Goal: Task Accomplishment & Management: Use online tool/utility

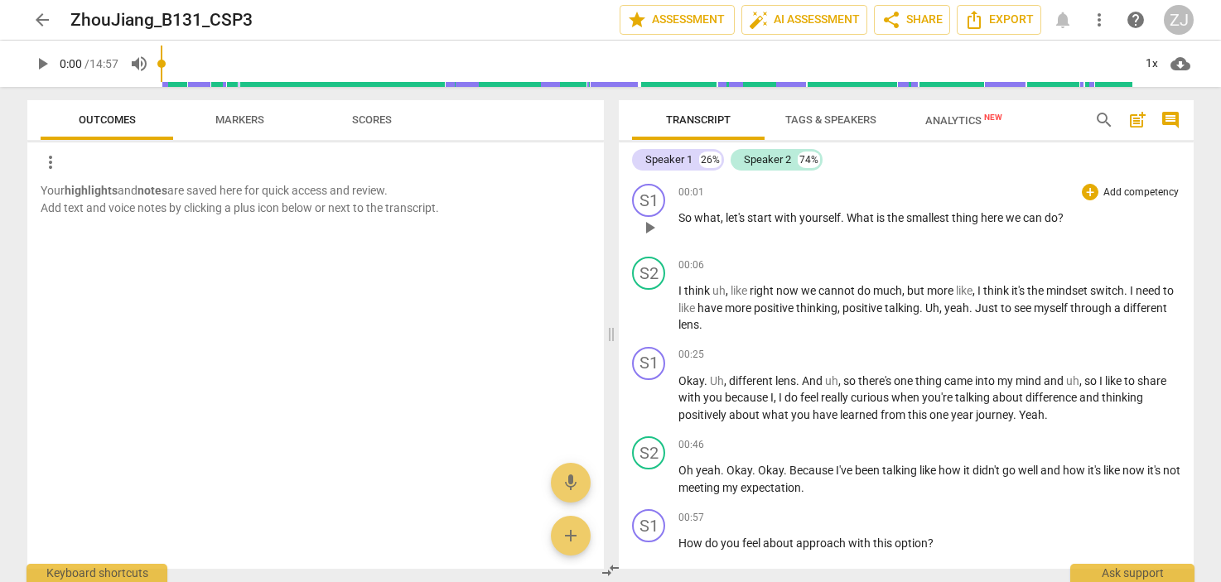
click at [786, 214] on span "with" at bounding box center [787, 217] width 25 height 13
click at [770, 216] on span "start" at bounding box center [760, 217] width 27 height 13
click at [1131, 193] on p "Add competency" at bounding box center [1141, 193] width 79 height 15
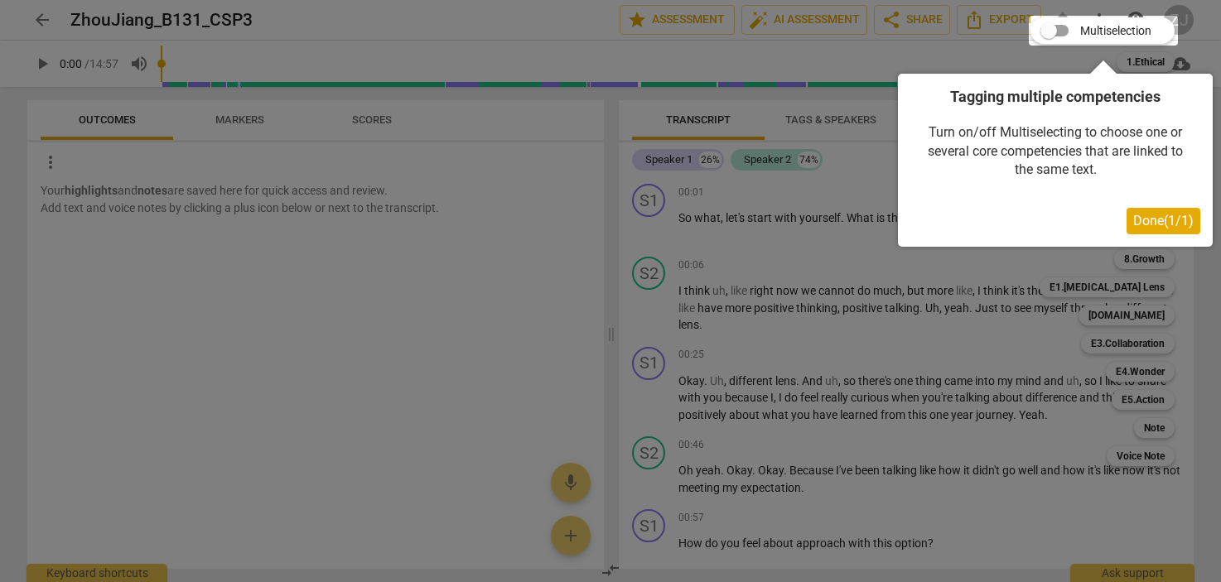
click at [1151, 228] on span "Done ( 1 / 1 )" at bounding box center [1163, 221] width 60 height 16
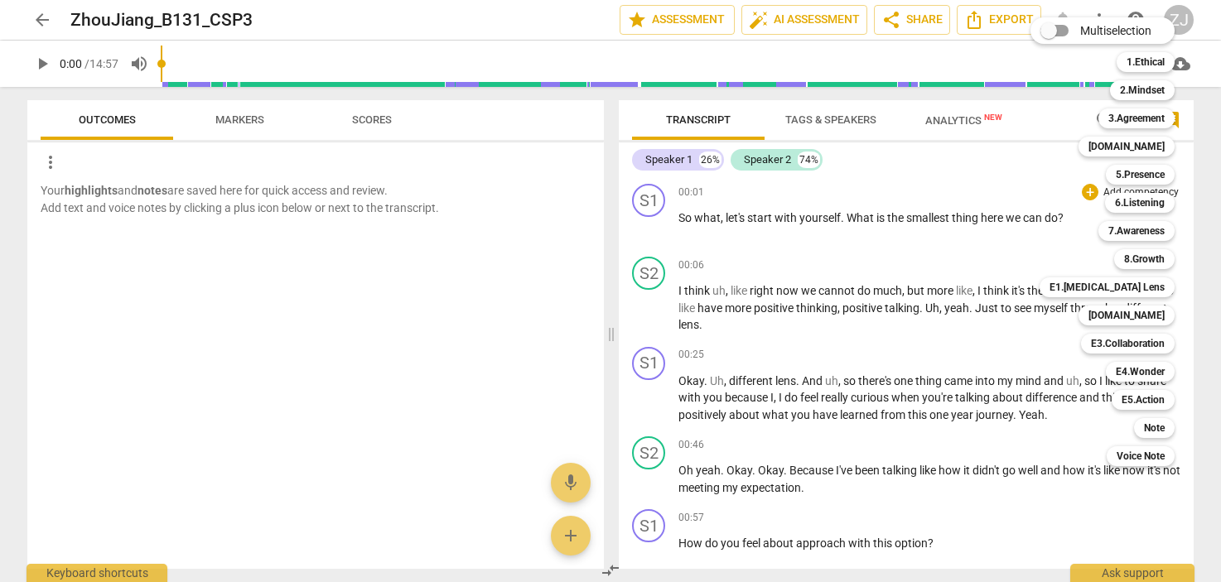
click at [853, 258] on div at bounding box center [610, 291] width 1221 height 582
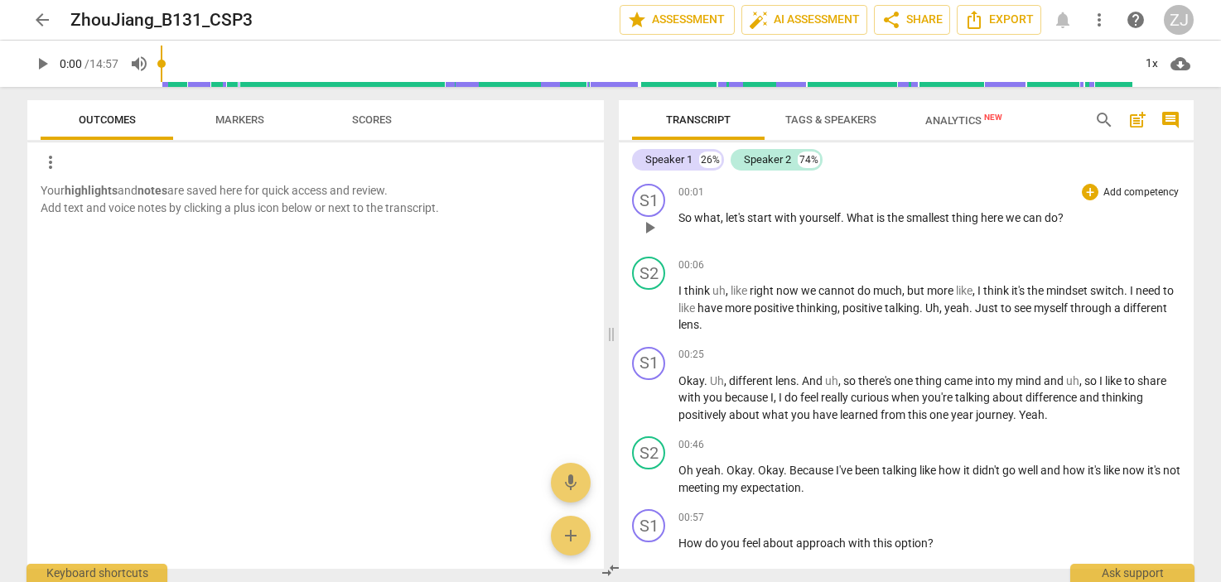
click at [779, 216] on span "with" at bounding box center [787, 217] width 25 height 13
click at [649, 234] on span "pause" at bounding box center [650, 228] width 20 height 20
click at [1137, 115] on span "post_add" at bounding box center [1137, 120] width 20 height 20
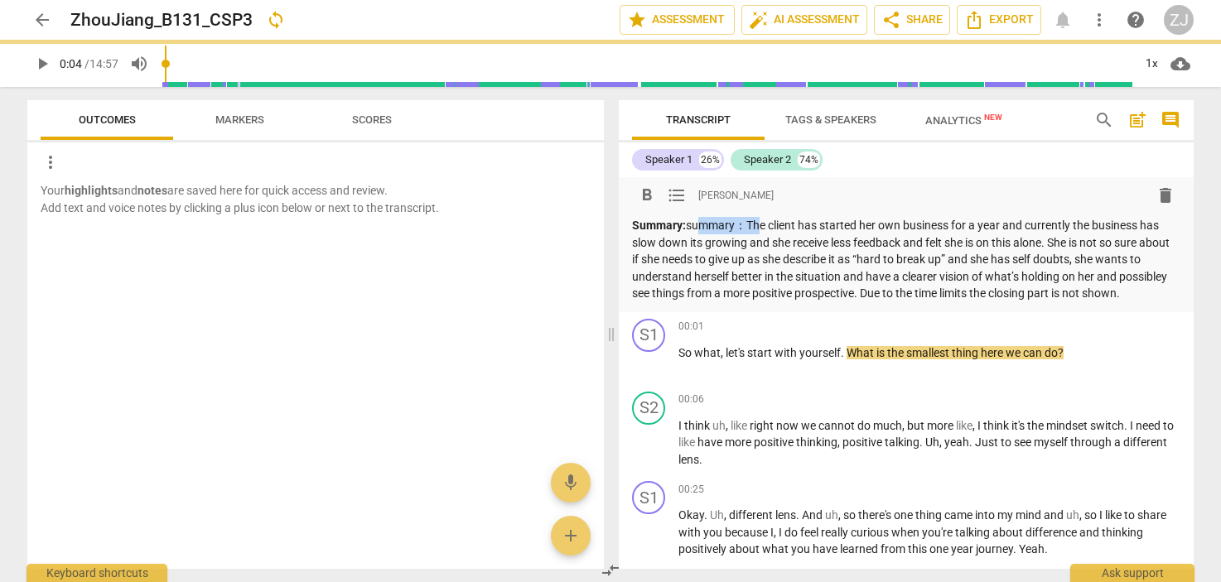
drag, startPoint x: 748, startPoint y: 222, endPoint x: 690, endPoint y: 221, distance: 58.0
click at [690, 221] on p "Summary: summary：The client has started her own business for a year and current…" at bounding box center [906, 259] width 548 height 85
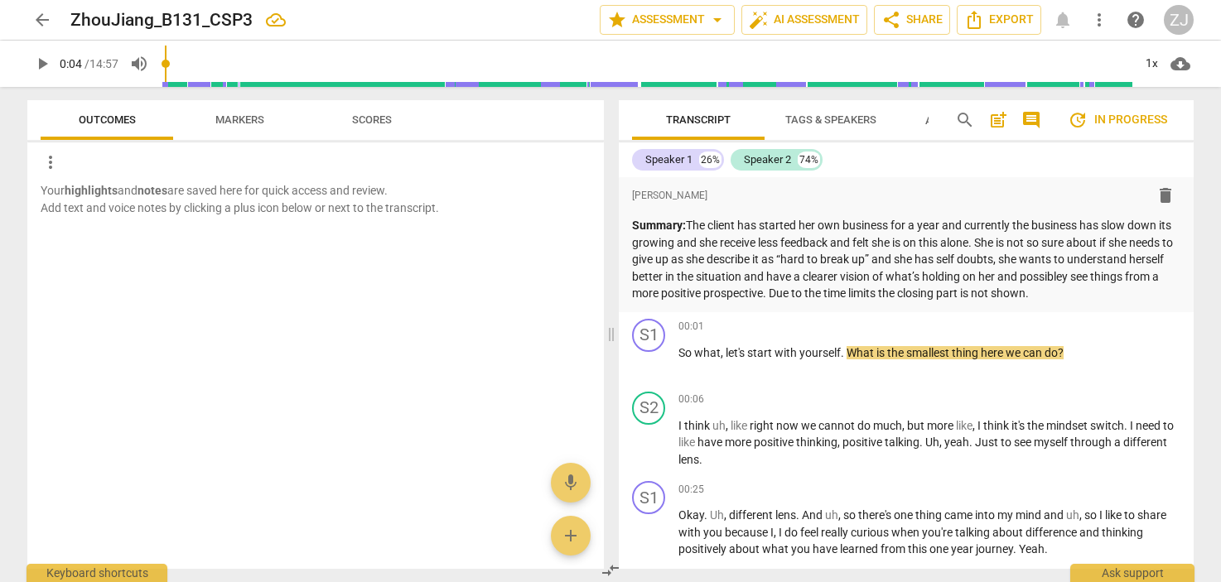
click at [1111, 117] on span "update In progress" at bounding box center [1117, 120] width 99 height 20
click at [1029, 118] on span "comment" at bounding box center [1031, 120] width 20 height 20
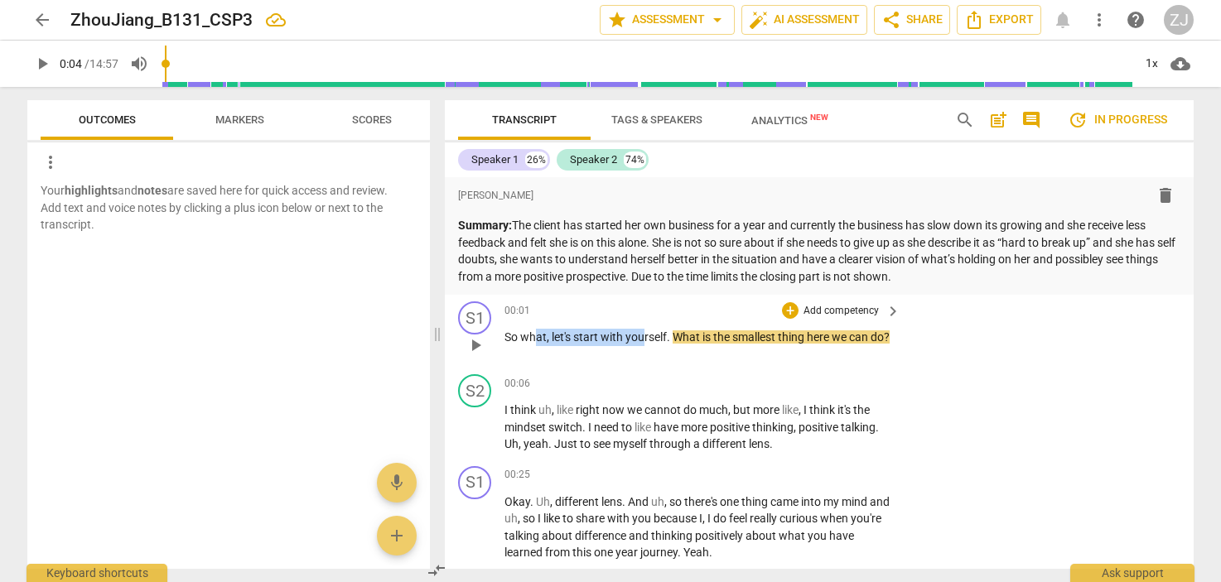
drag, startPoint x: 537, startPoint y: 333, endPoint x: 640, endPoint y: 333, distance: 102.7
click at [640, 333] on p "So what , let's start with yourself . What is the smallest thing here we can do…" at bounding box center [698, 337] width 388 height 17
click at [640, 333] on span "yourself" at bounding box center [645, 337] width 41 height 13
drag, startPoint x: 520, startPoint y: 336, endPoint x: 548, endPoint y: 336, distance: 28.2
click at [548, 336] on p "So what , let's start with yourself . What is the smallest thing here we can do…" at bounding box center [698, 337] width 388 height 17
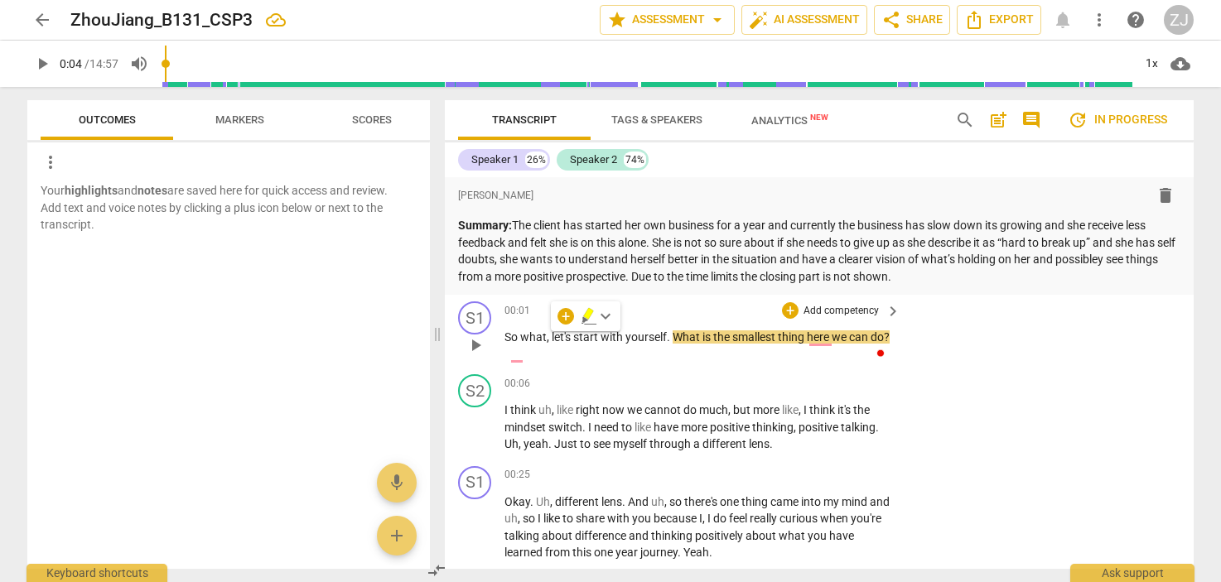
click at [548, 336] on span "," at bounding box center [549, 337] width 5 height 13
drag, startPoint x: 517, startPoint y: 335, endPoint x: 666, endPoint y: 337, distance: 149.1
click at [666, 337] on p "So what , let's start with yourself . What is the smallest thing here we can do…" at bounding box center [698, 337] width 388 height 17
click at [666, 337] on span "yourself" at bounding box center [645, 337] width 41 height 13
click at [514, 336] on span "So" at bounding box center [512, 337] width 16 height 13
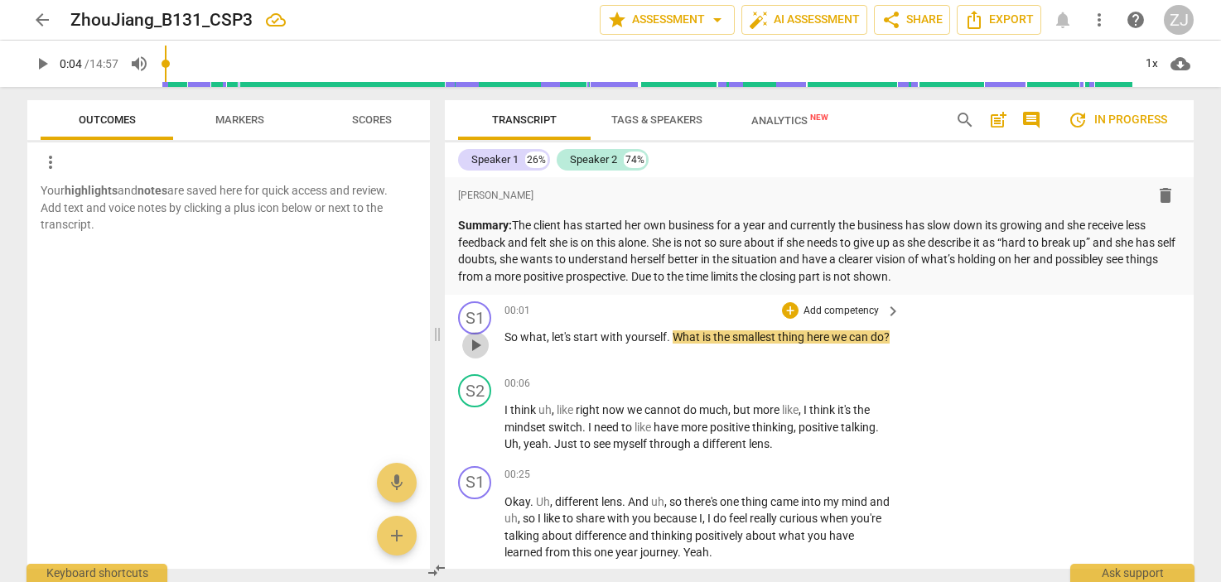
click at [476, 345] on span "play_arrow" at bounding box center [476, 345] width 20 height 20
click at [512, 332] on span "So" at bounding box center [512, 337] width 16 height 13
click at [502, 336] on div "play_arrow pause" at bounding box center [483, 346] width 42 height 22
click at [477, 339] on span "pause" at bounding box center [476, 345] width 20 height 20
click at [513, 339] on span "So" at bounding box center [512, 337] width 16 height 13
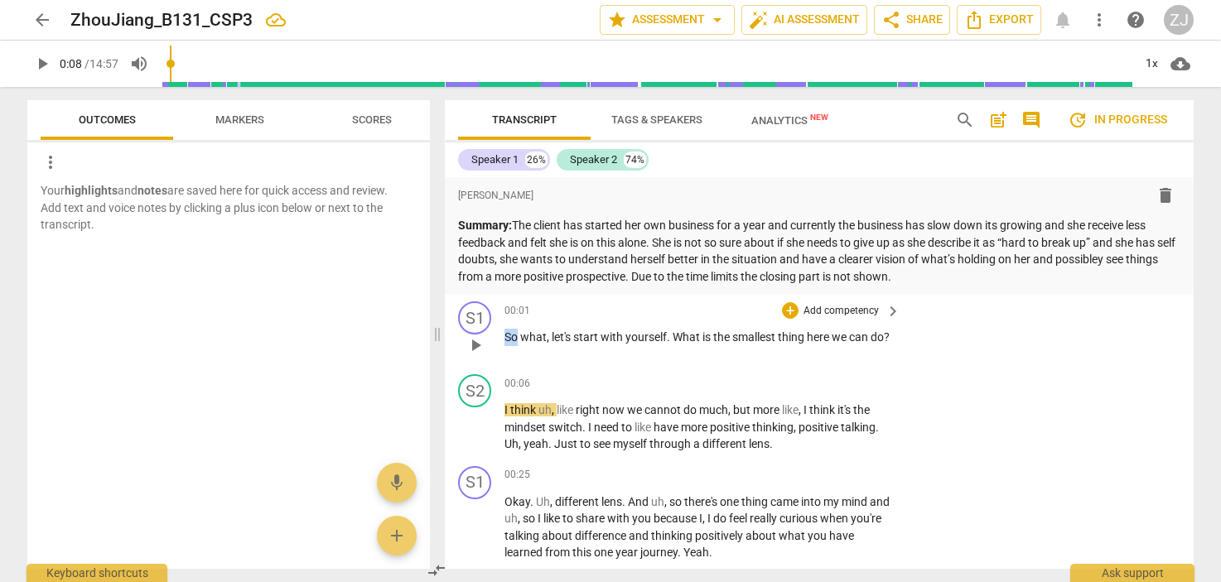
click at [513, 339] on span "So" at bounding box center [512, 337] width 16 height 13
click at [477, 351] on span "pause" at bounding box center [476, 345] width 20 height 20
type input "4"
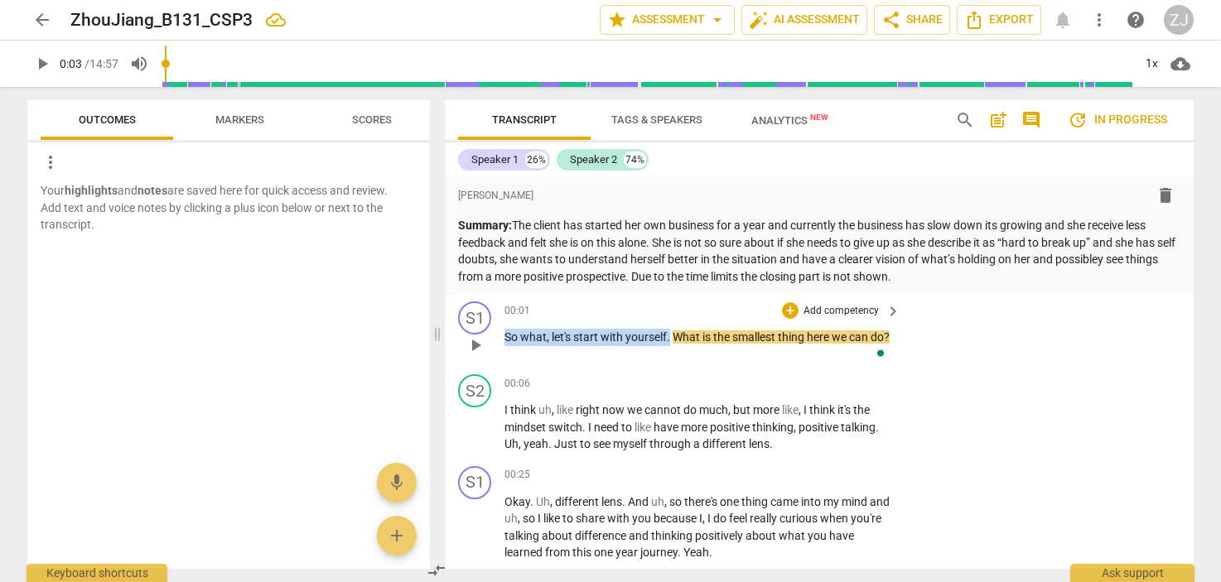
drag, startPoint x: 505, startPoint y: 335, endPoint x: 670, endPoint y: 340, distance: 164.9
click at [670, 340] on p "So what , let's start with yourself . What is the smallest thing here we can do…" at bounding box center [698, 337] width 388 height 17
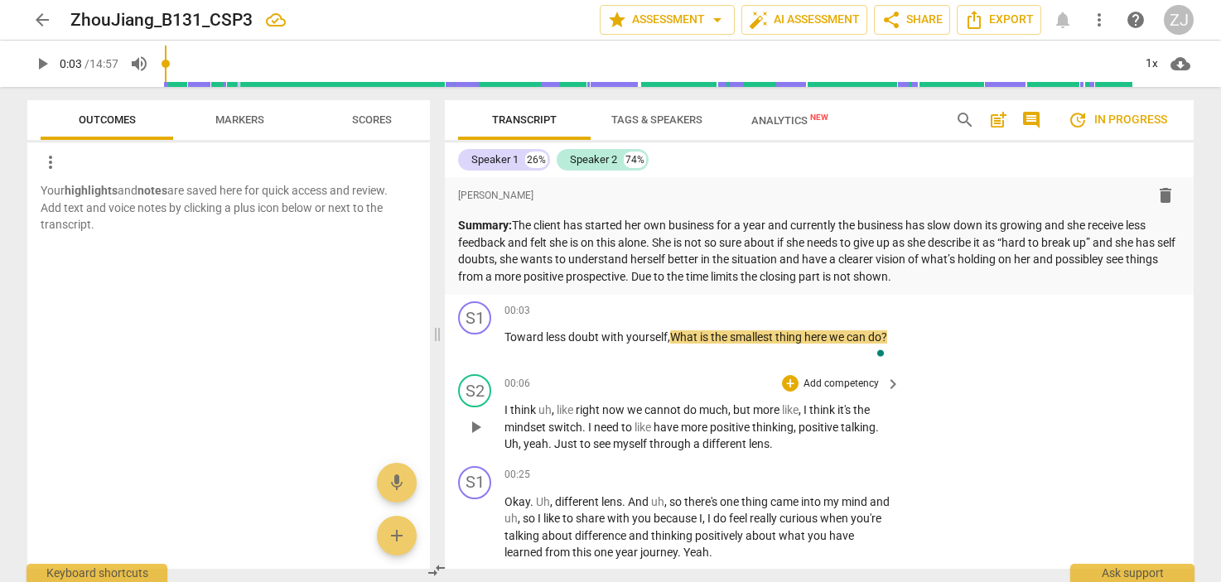
click at [674, 391] on div "00:06 + Add competency keyboard_arrow_right" at bounding box center [703, 383] width 398 height 18
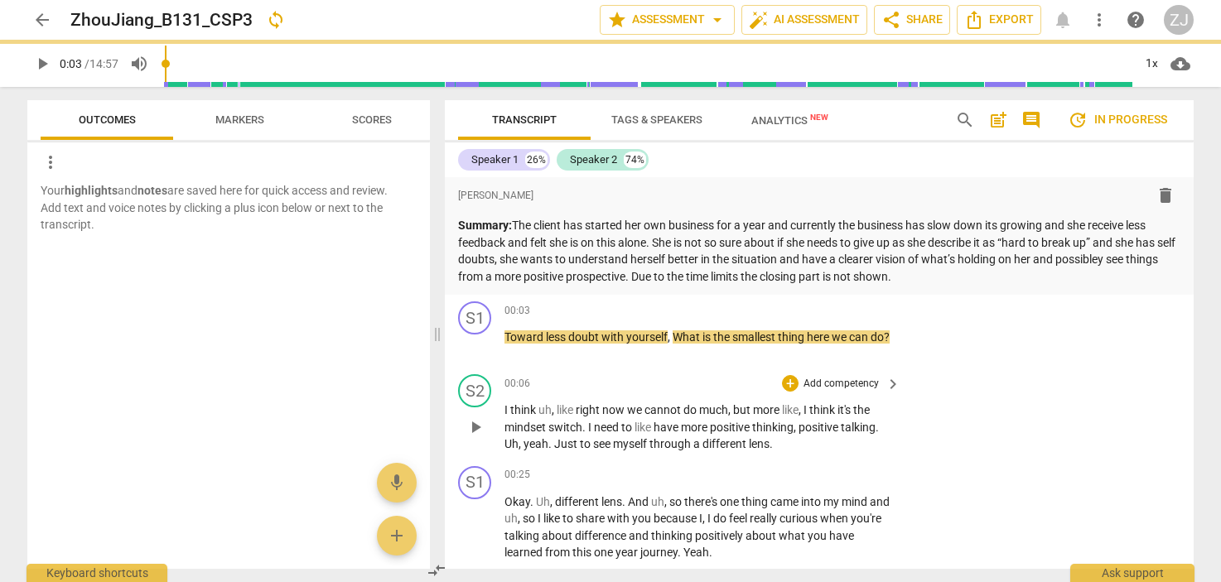
click at [685, 446] on span "through" at bounding box center [671, 443] width 44 height 13
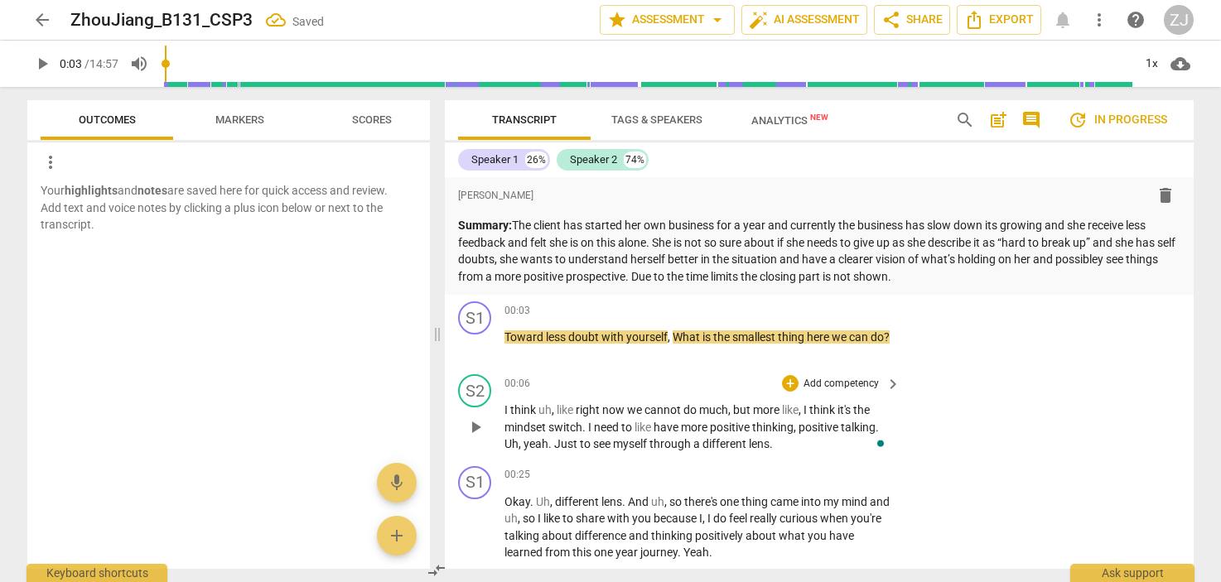
click at [1097, 380] on div "S2 play_arrow pause 00:06 + Add competency keyboard_arrow_right I think uh , li…" at bounding box center [819, 414] width 749 height 92
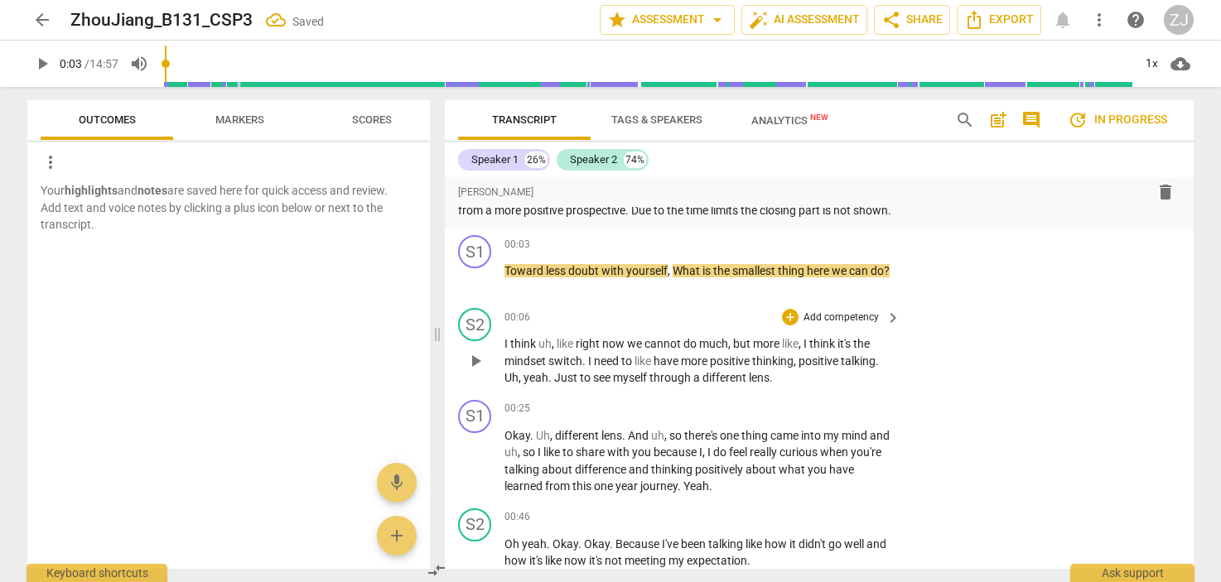
click at [569, 358] on span "switch" at bounding box center [565, 361] width 34 height 13
click at [468, 278] on span "play_arrow" at bounding box center [476, 279] width 20 height 20
click at [478, 358] on span "pause" at bounding box center [476, 361] width 20 height 20
click at [476, 359] on span "play_arrow" at bounding box center [476, 361] width 20 height 20
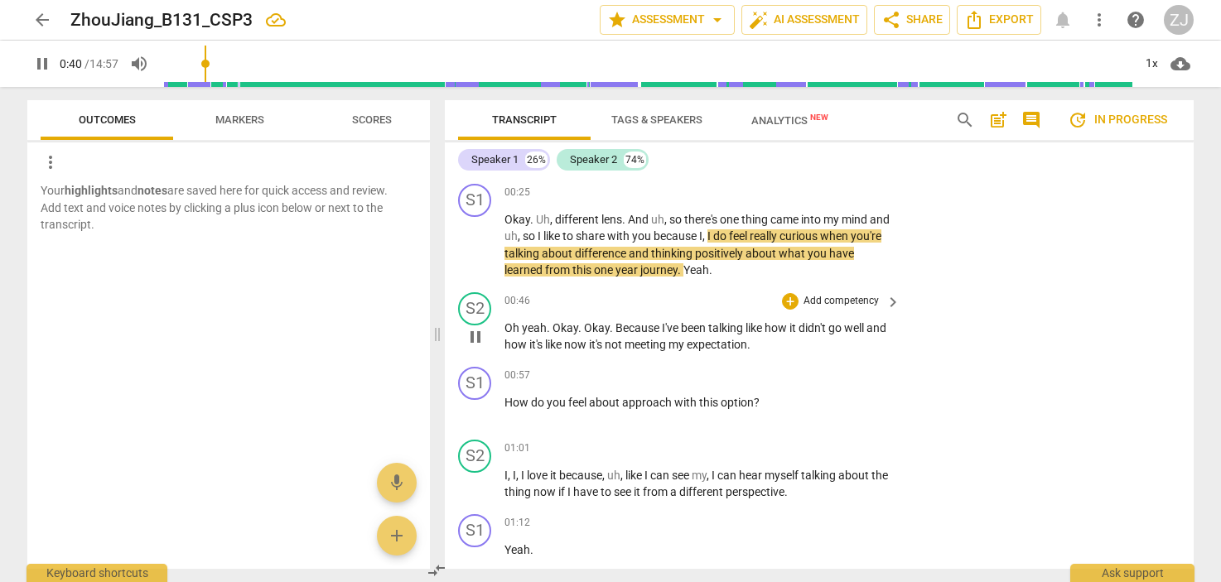
scroll to position [273, 0]
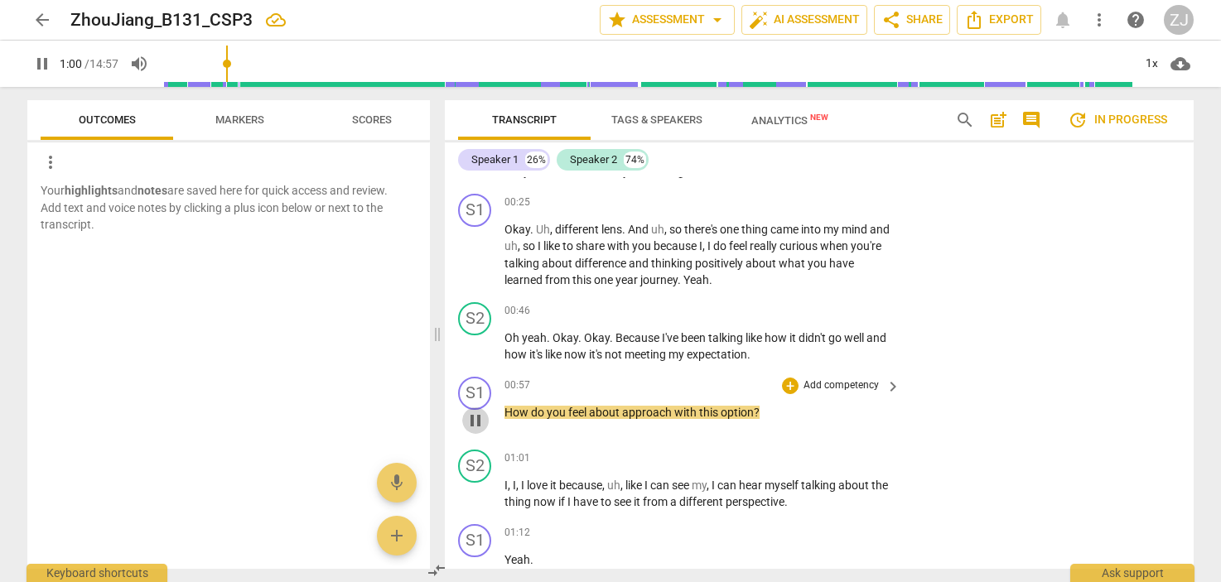
click at [469, 424] on span "pause" at bounding box center [476, 421] width 20 height 20
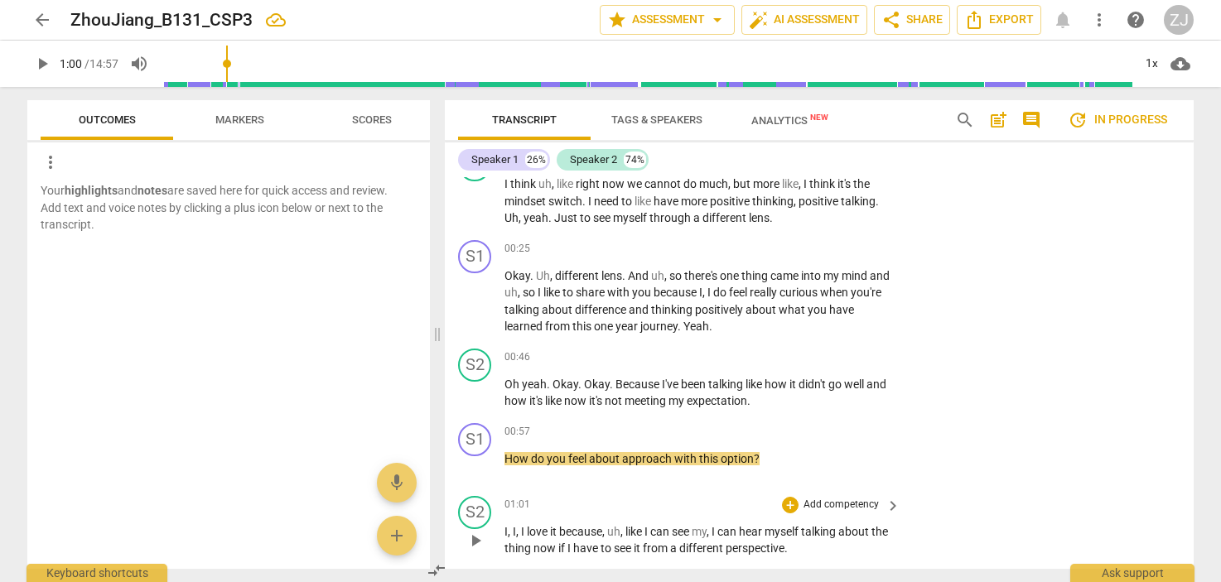
scroll to position [225, 0]
type input "61"
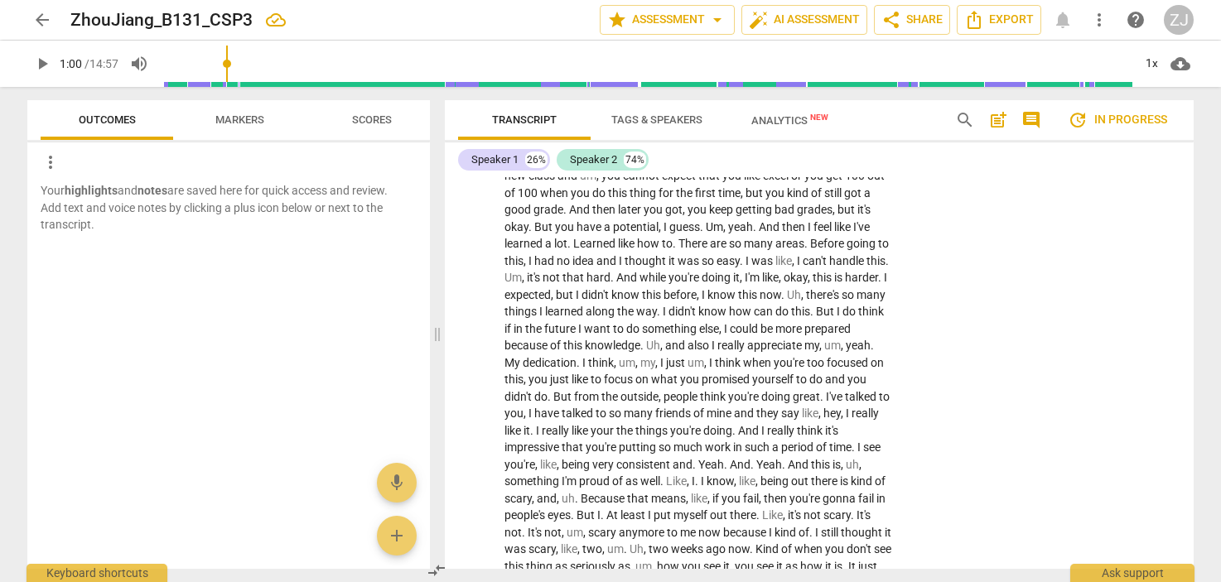
scroll to position [0, 0]
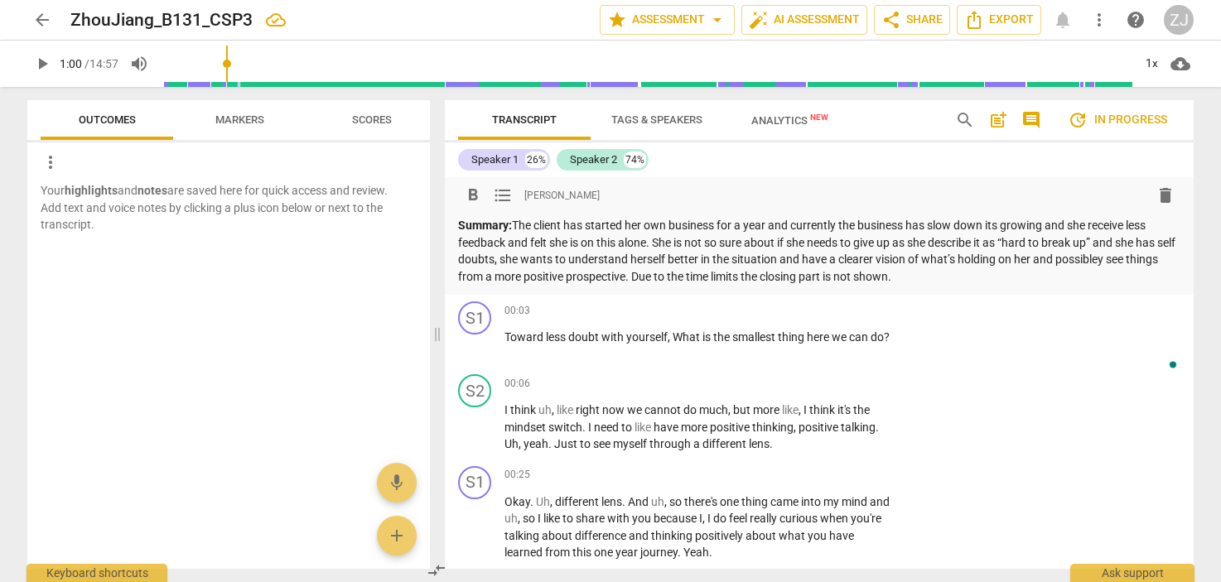
drag, startPoint x: 960, startPoint y: 274, endPoint x: 514, endPoint y: 223, distance: 448.6
click at [514, 223] on p "Summary: The client has started her own business for a year and currently the b…" at bounding box center [819, 251] width 722 height 68
copy p "The client has started her own business for a year and currently the business h…"
click at [682, 20] on span "star Assessment arrow_drop_down" at bounding box center [667, 20] width 120 height 20
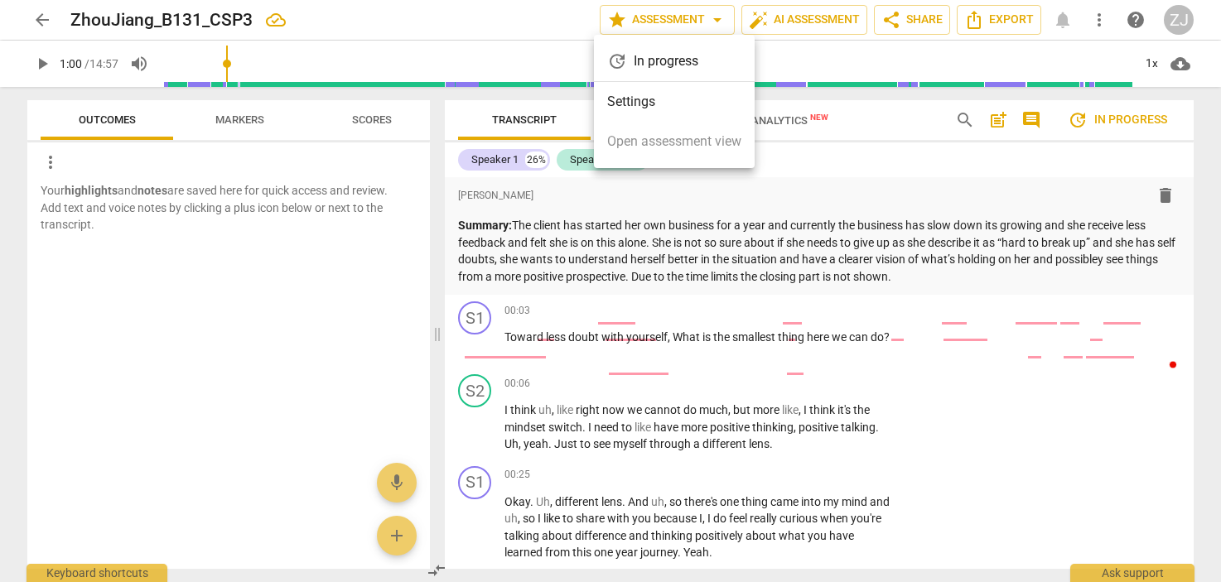
click at [961, 185] on div at bounding box center [610, 291] width 1221 height 582
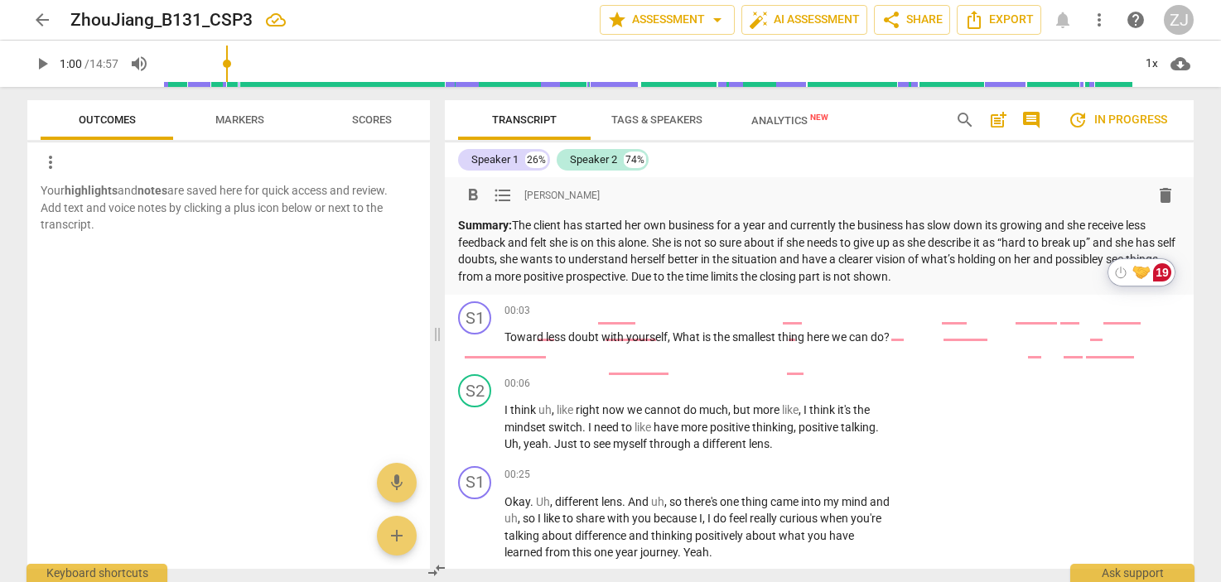
click at [1172, 364] on div "S1 play_arrow pause 00:03 + Add competency keyboard_arrow_right Toward less dou…" at bounding box center [819, 331] width 749 height 73
click at [1098, 17] on span "more_vert" at bounding box center [1099, 20] width 20 height 20
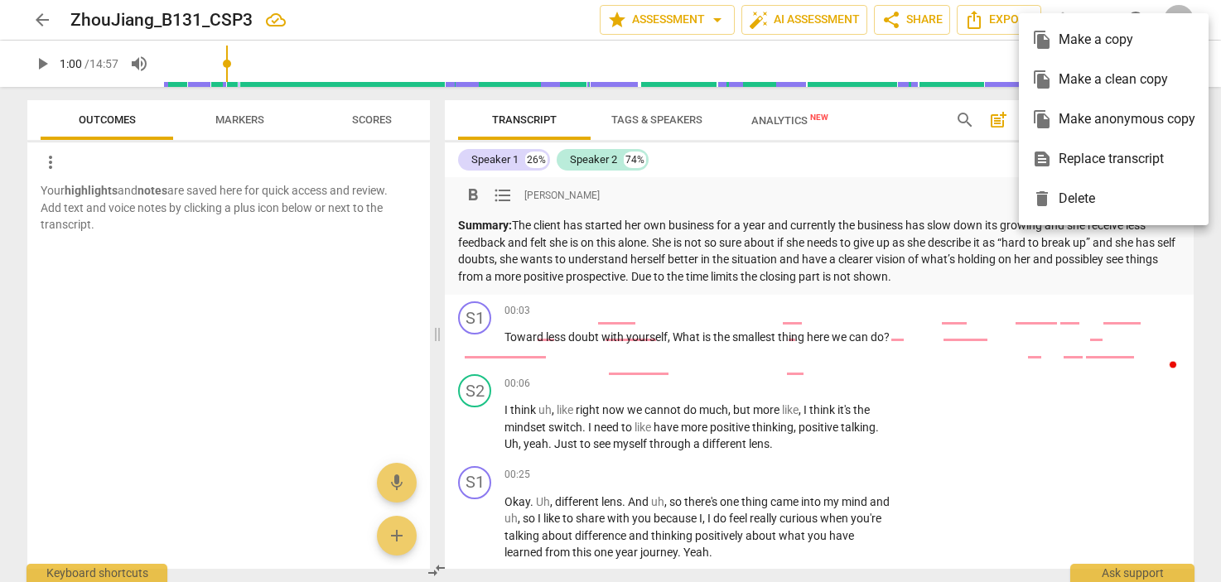
click at [1115, 167] on div "text_snippet Replace transcript" at bounding box center [1113, 159] width 163 height 40
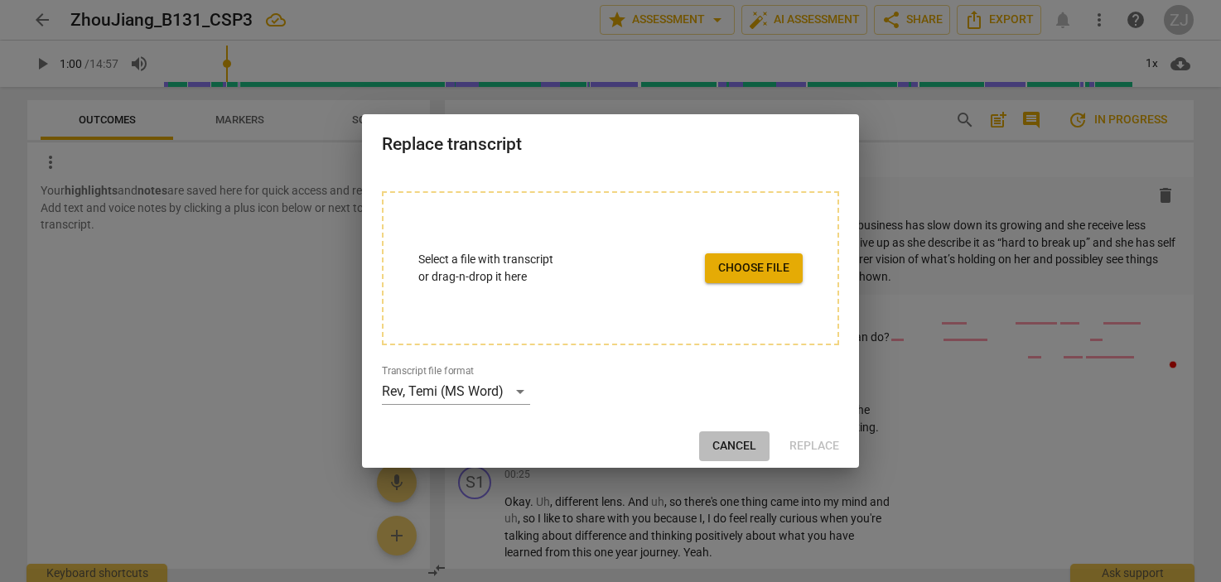
click at [742, 446] on span "Cancel" at bounding box center [734, 446] width 44 height 17
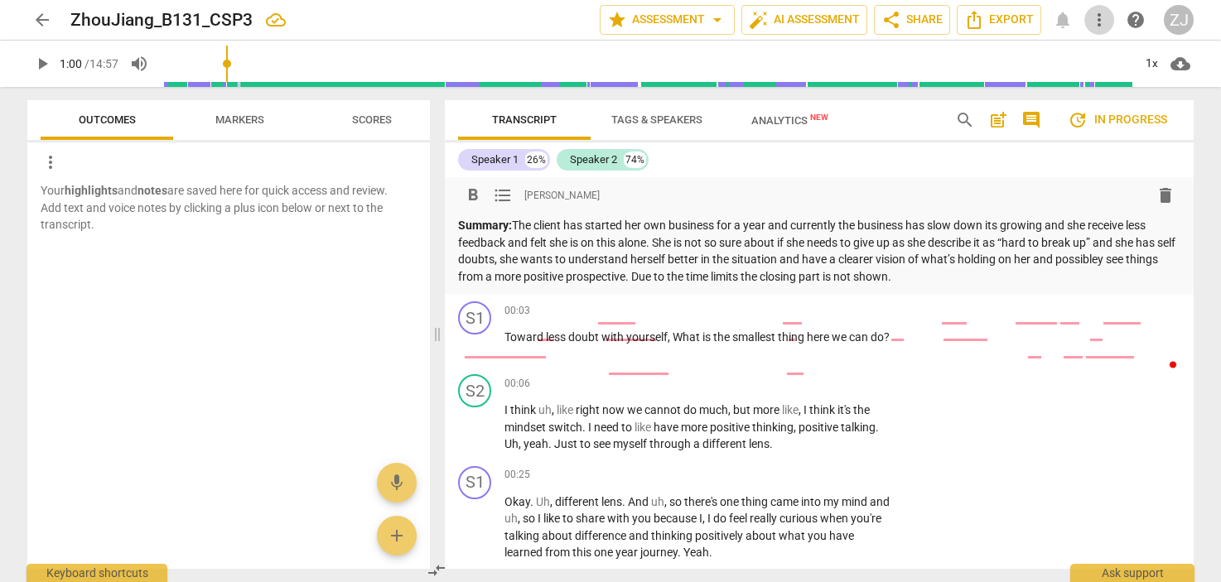
click at [1096, 17] on span "more_vert" at bounding box center [1099, 20] width 20 height 20
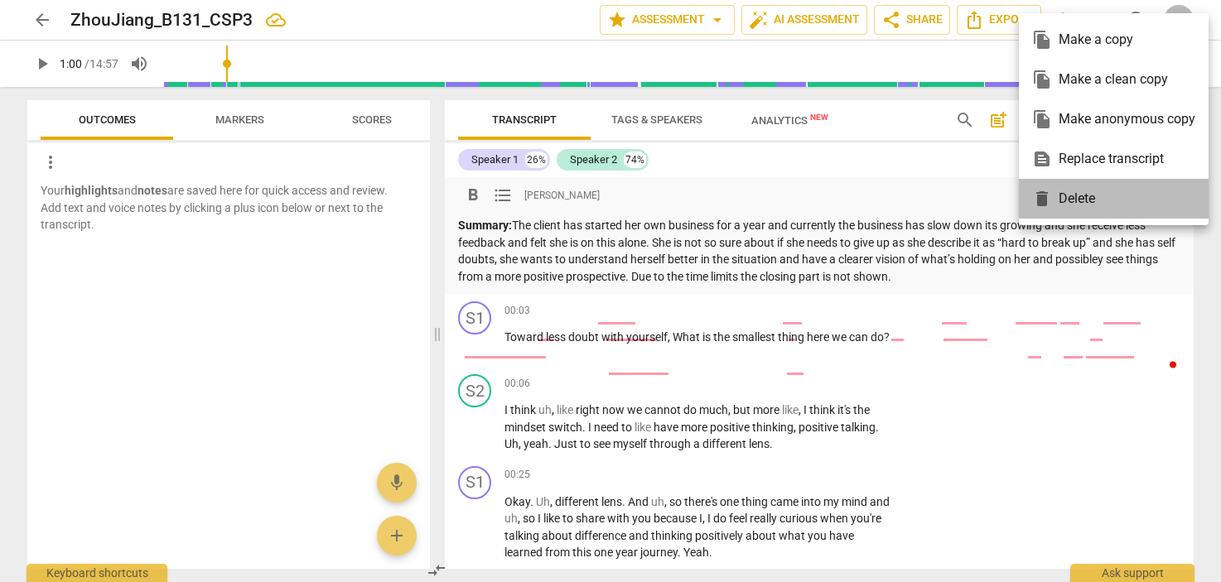
click at [1076, 191] on div "delete Delete" at bounding box center [1113, 199] width 163 height 40
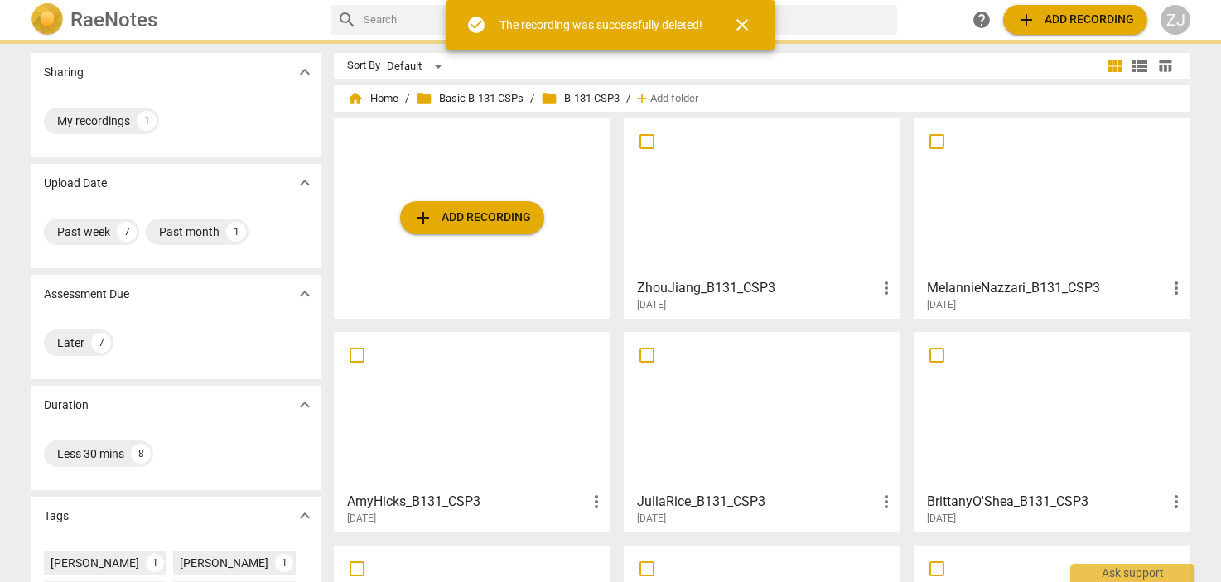
click at [741, 19] on span "close" at bounding box center [742, 25] width 20 height 20
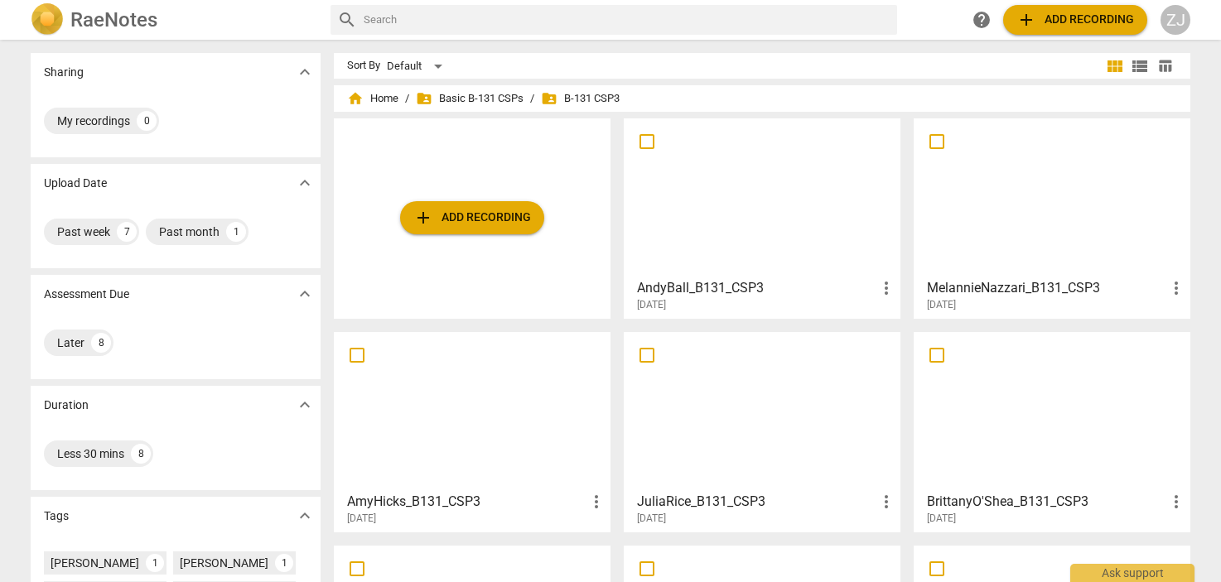
click at [504, 215] on span "add Add recording" at bounding box center [472, 218] width 118 height 20
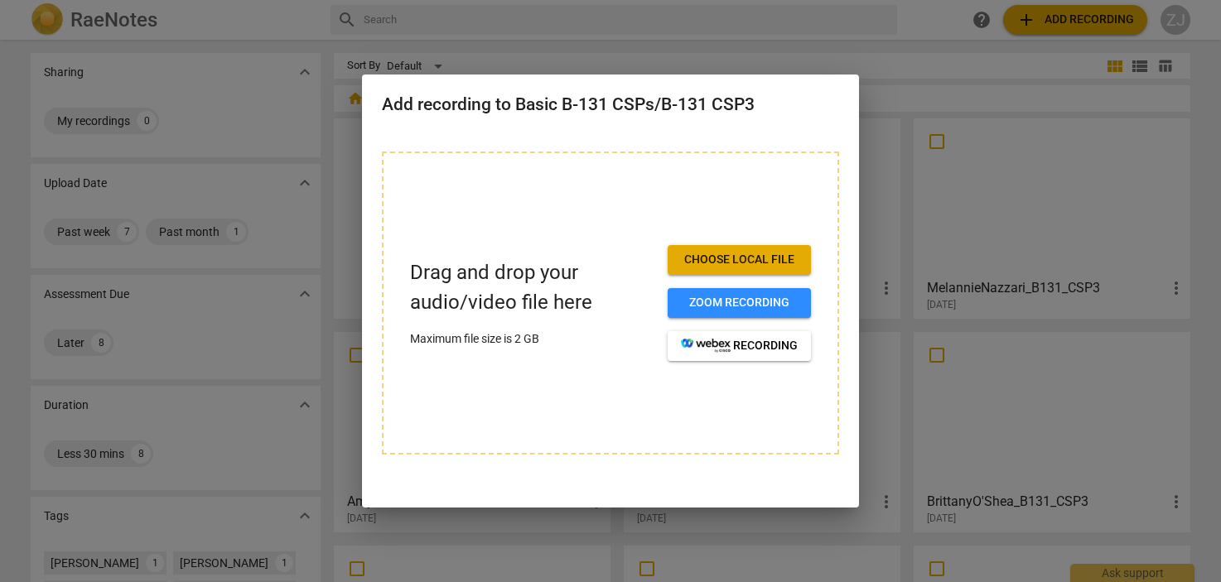
click at [770, 258] on span "Choose local file" at bounding box center [739, 260] width 117 height 17
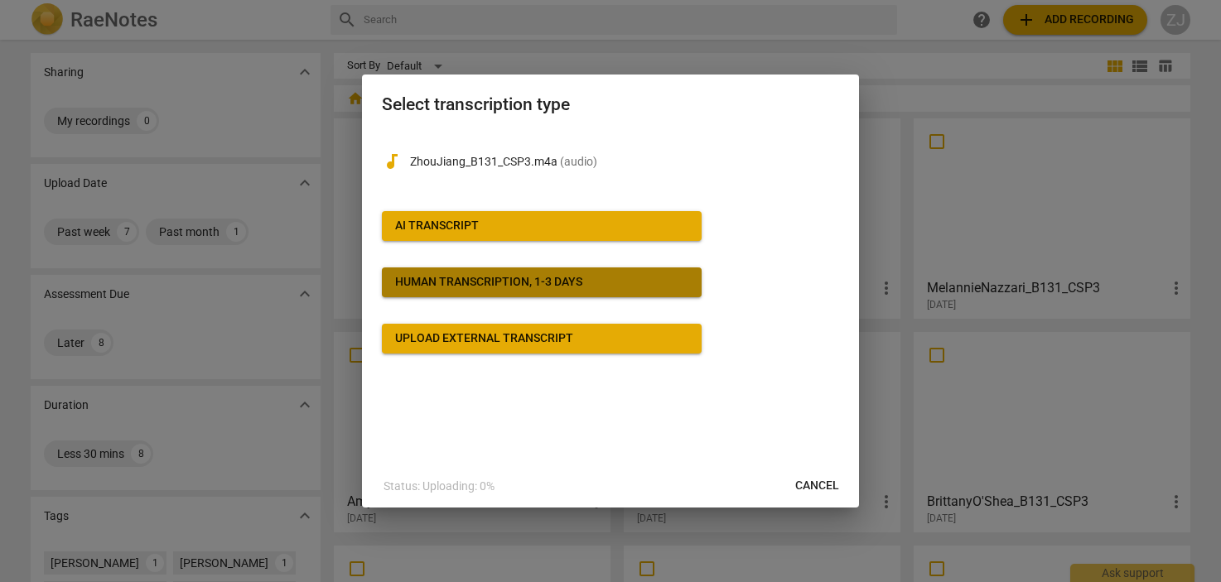
click at [577, 283] on div "Human transcription, 1-3 days" at bounding box center [488, 282] width 187 height 17
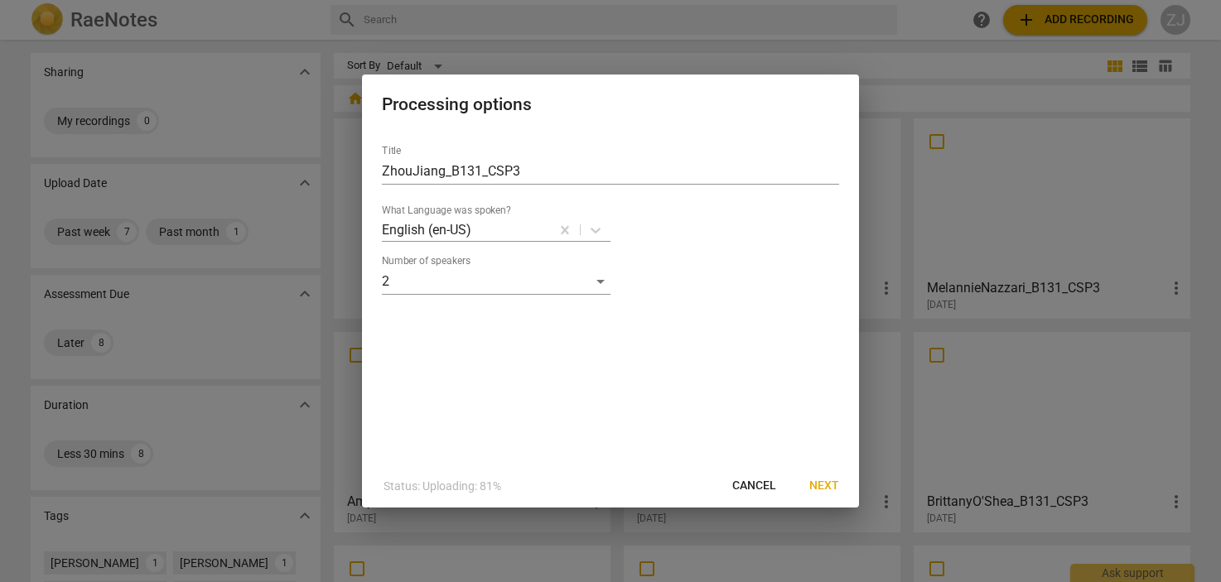
click at [827, 486] on span "Next" at bounding box center [824, 486] width 30 height 17
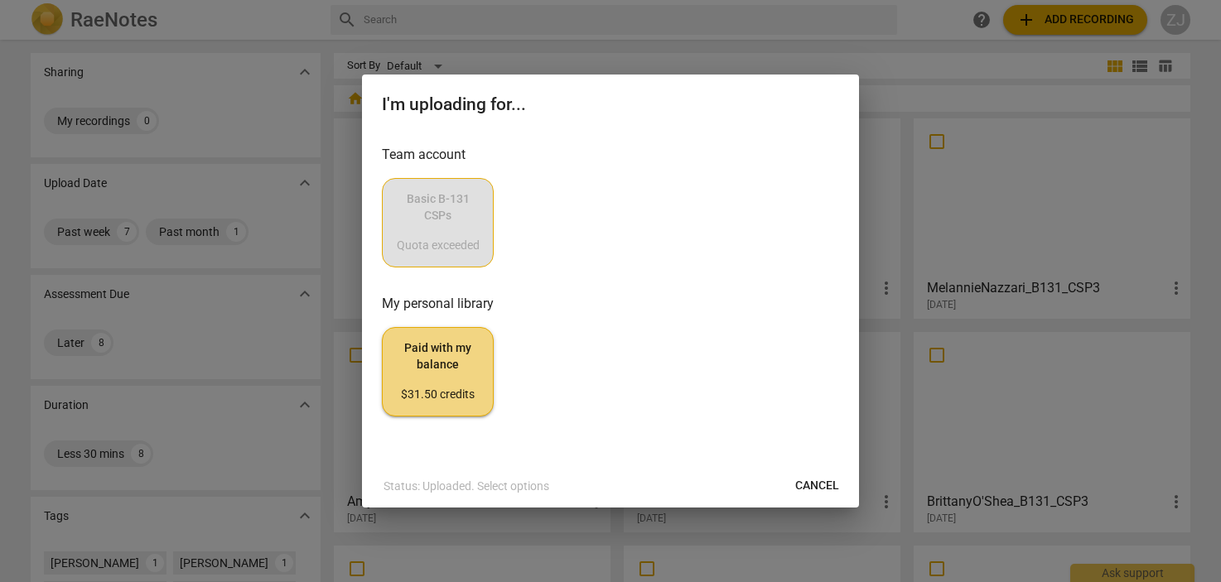
click at [447, 221] on div "Basic B-131 CSPs Quota exceeded" at bounding box center [610, 222] width 457 height 89
click at [424, 193] on div "Basic B-131 CSPs Quota exceeded" at bounding box center [610, 222] width 457 height 89
click at [438, 230] on div "Basic B-131 CSPs Quota exceeded" at bounding box center [610, 222] width 457 height 89
click at [445, 224] on div "Basic B-131 CSPs Quota exceeded" at bounding box center [610, 222] width 457 height 89
click at [819, 492] on span "Cancel" at bounding box center [817, 486] width 44 height 17
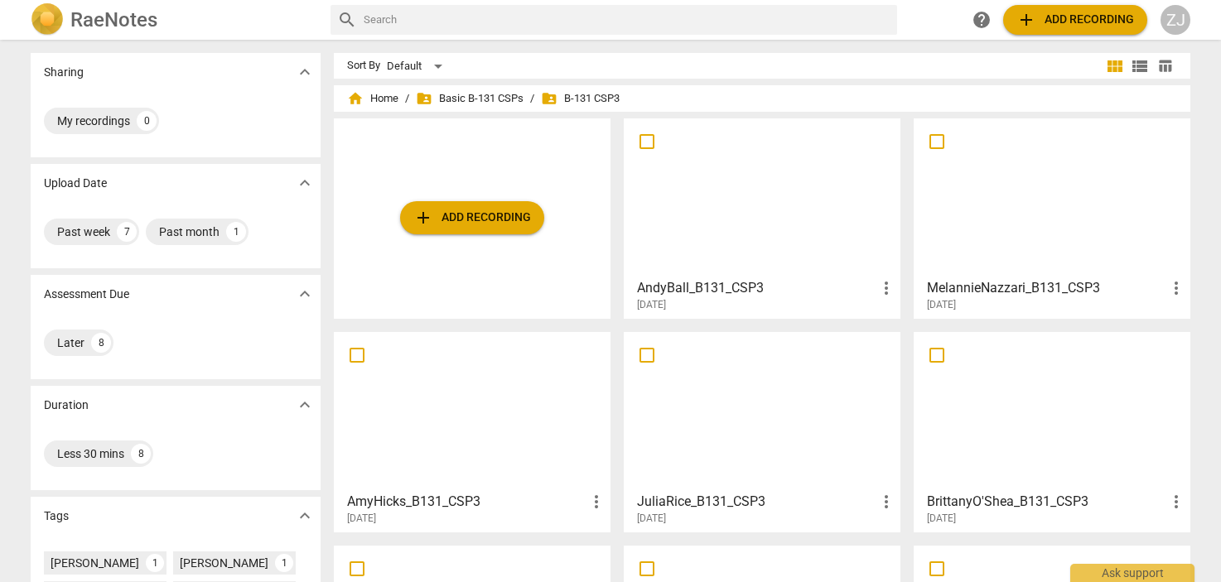
click at [480, 215] on span "add Add recording" at bounding box center [472, 218] width 118 height 20
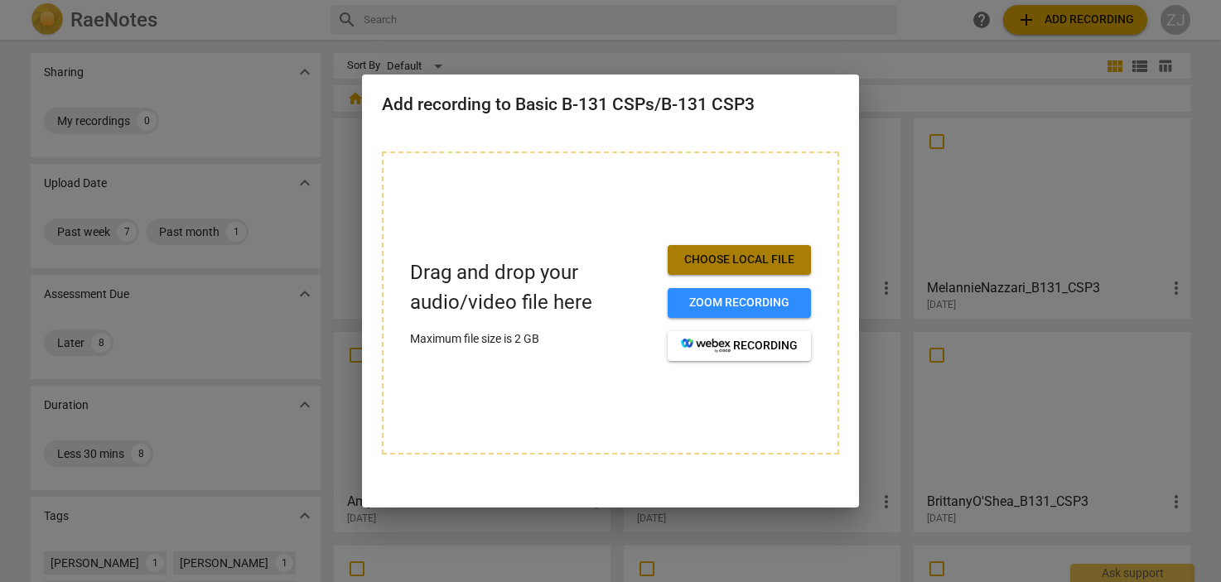
click at [729, 254] on span "Choose local file" at bounding box center [739, 260] width 117 height 17
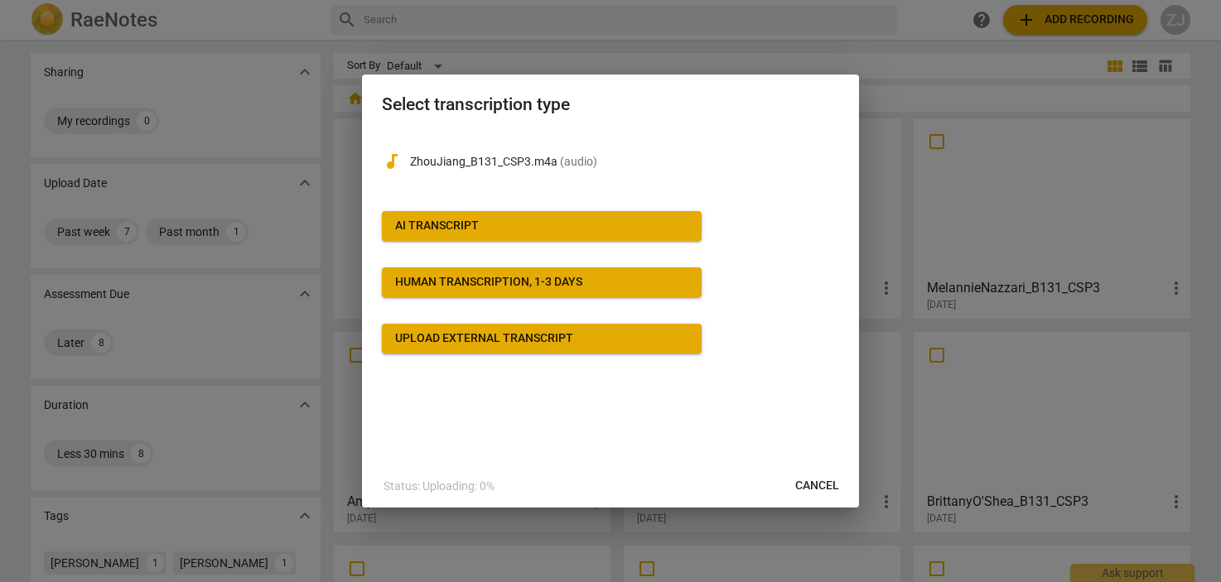
click at [616, 224] on span "AI Transcript" at bounding box center [541, 226] width 293 height 17
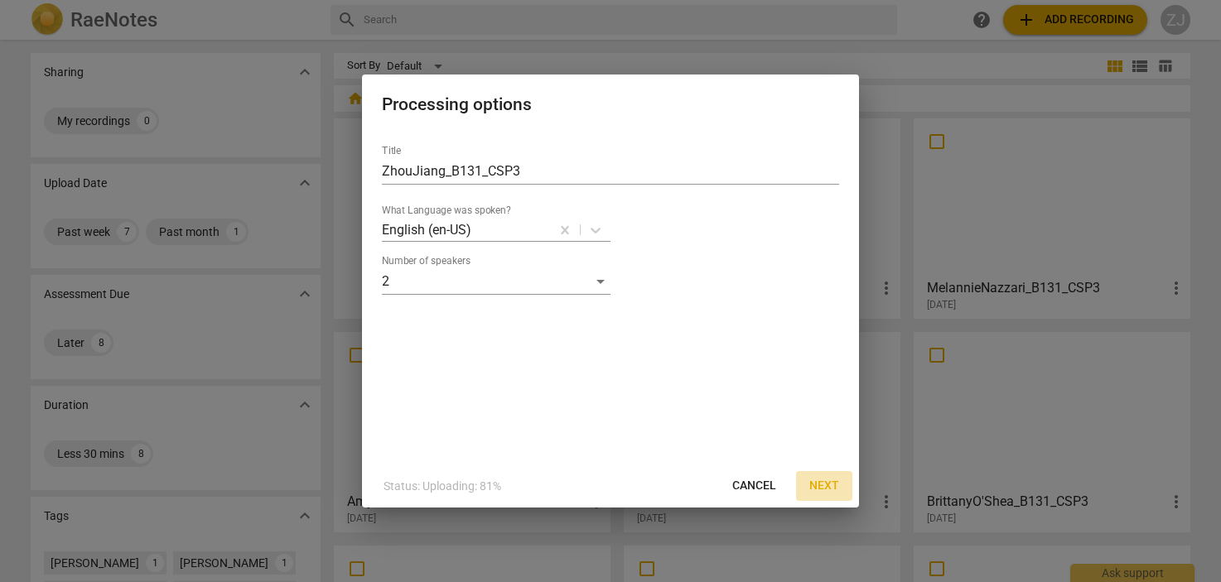
click at [833, 487] on span "Next" at bounding box center [824, 486] width 30 height 17
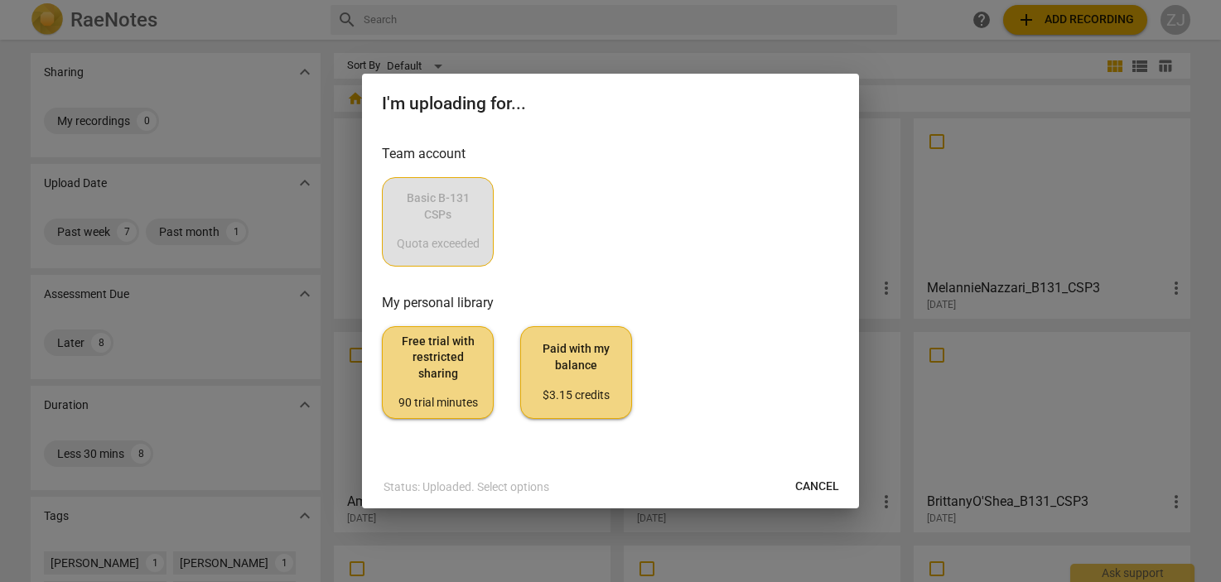
click at [449, 221] on div "Basic B-131 CSPs Quota exceeded" at bounding box center [610, 221] width 457 height 89
click at [818, 490] on span "Cancel" at bounding box center [817, 487] width 44 height 17
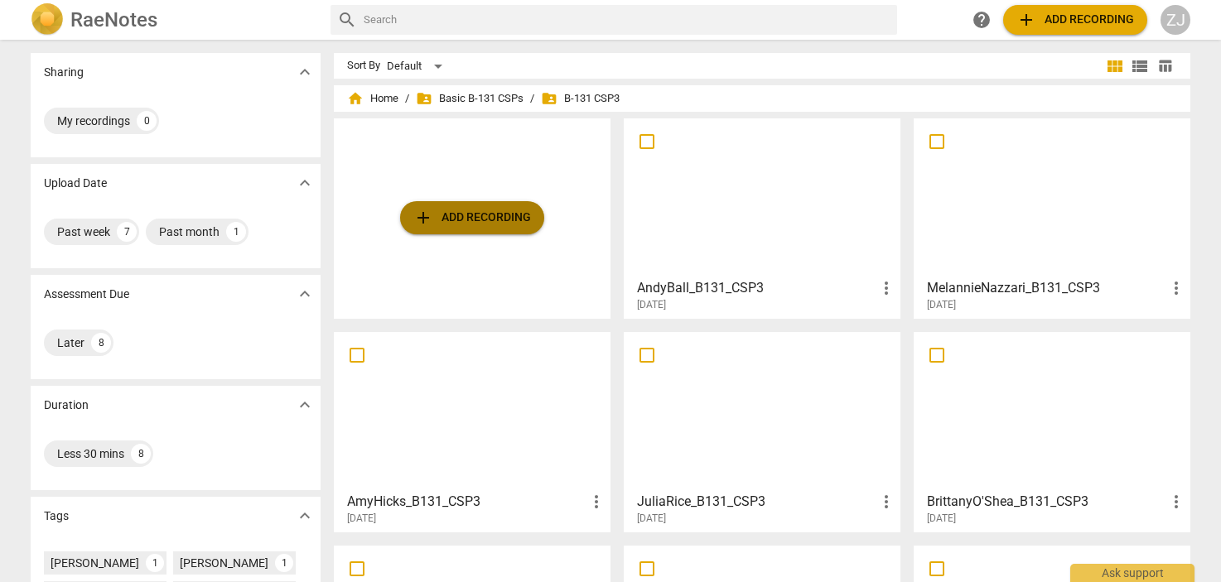
click at [487, 215] on span "add Add recording" at bounding box center [472, 218] width 118 height 20
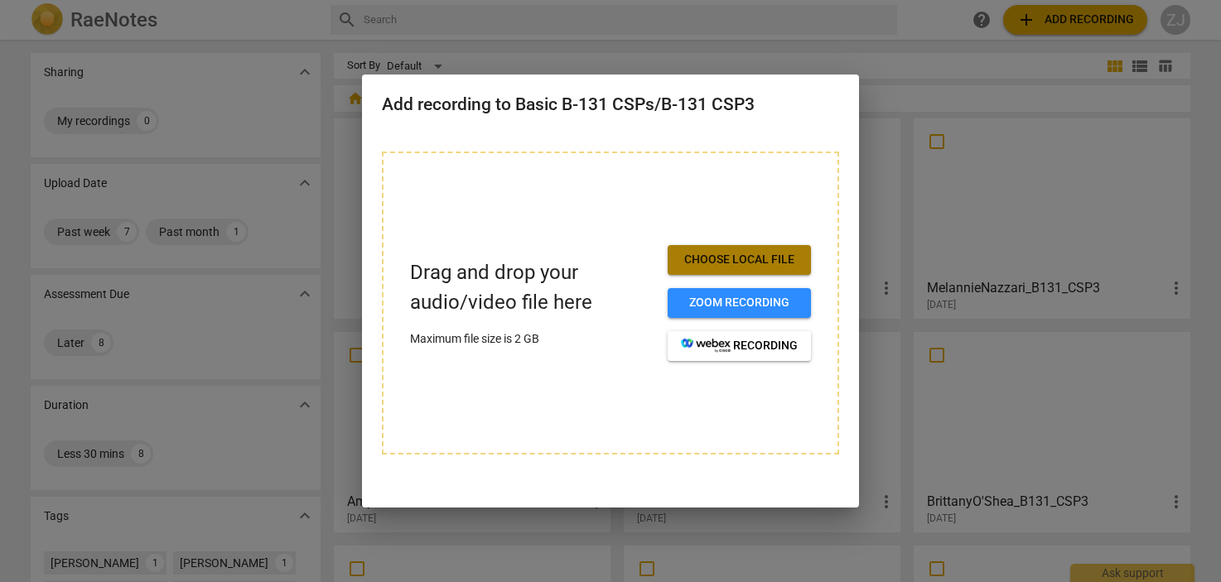
click at [788, 255] on span "Choose local file" at bounding box center [739, 260] width 117 height 17
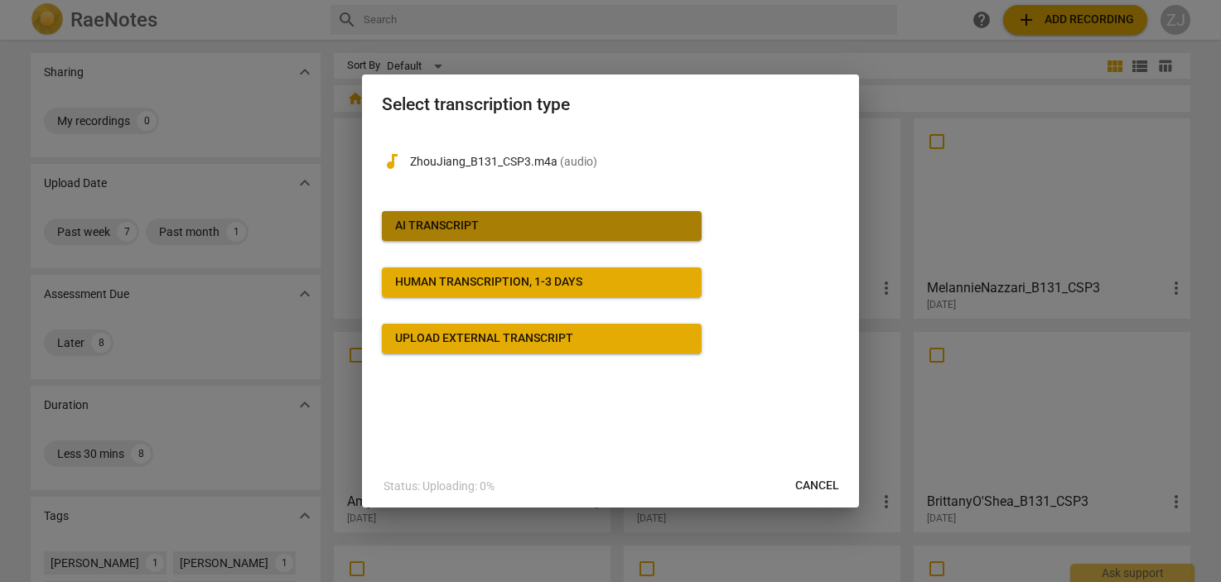
click at [556, 220] on span "AI Transcript" at bounding box center [541, 226] width 293 height 17
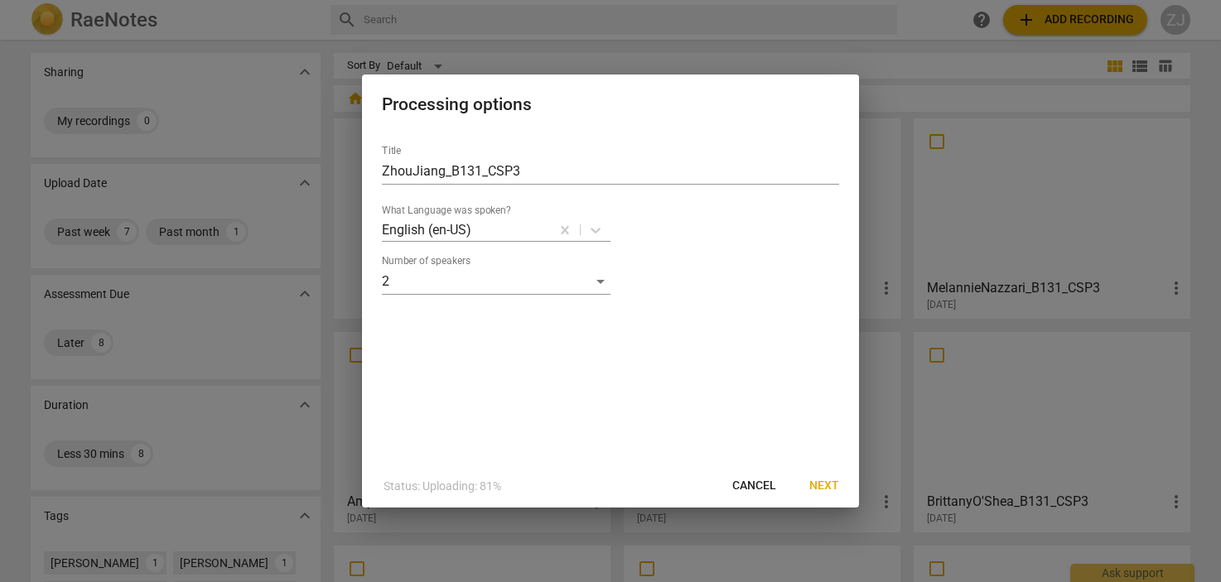
click at [830, 479] on span "Next" at bounding box center [824, 486] width 30 height 17
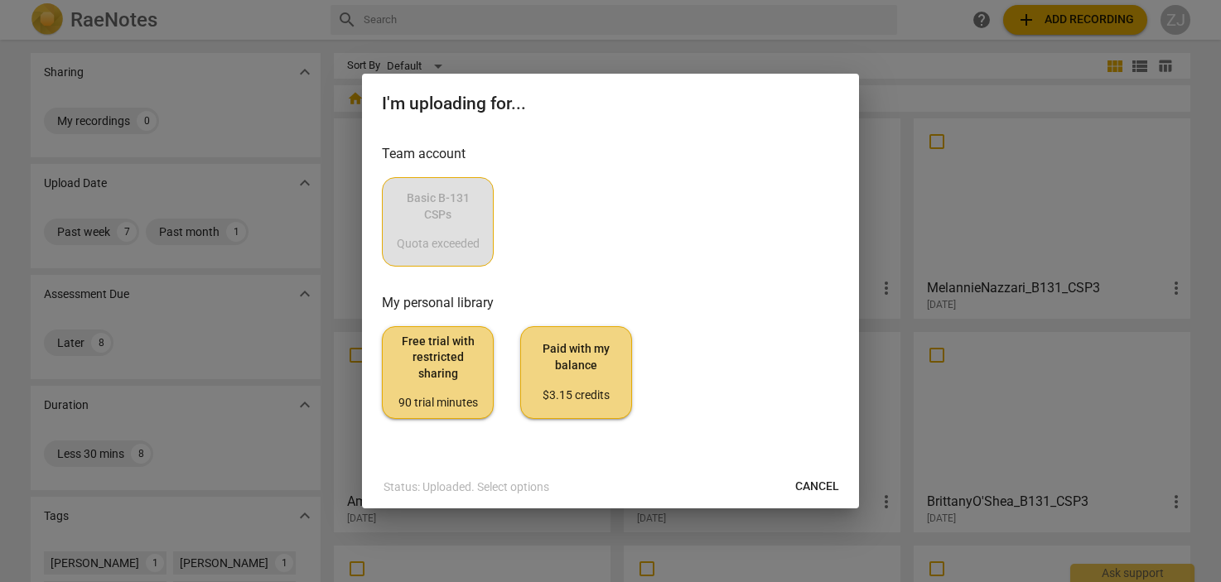
click at [442, 215] on div "Basic B-131 CSPs Quota exceeded" at bounding box center [610, 221] width 457 height 89
click at [464, 215] on div "Basic B-131 CSPs Quota exceeded" at bounding box center [610, 221] width 457 height 89
click at [468, 215] on div "Basic B-131 CSPs Quota exceeded" at bounding box center [610, 221] width 457 height 89
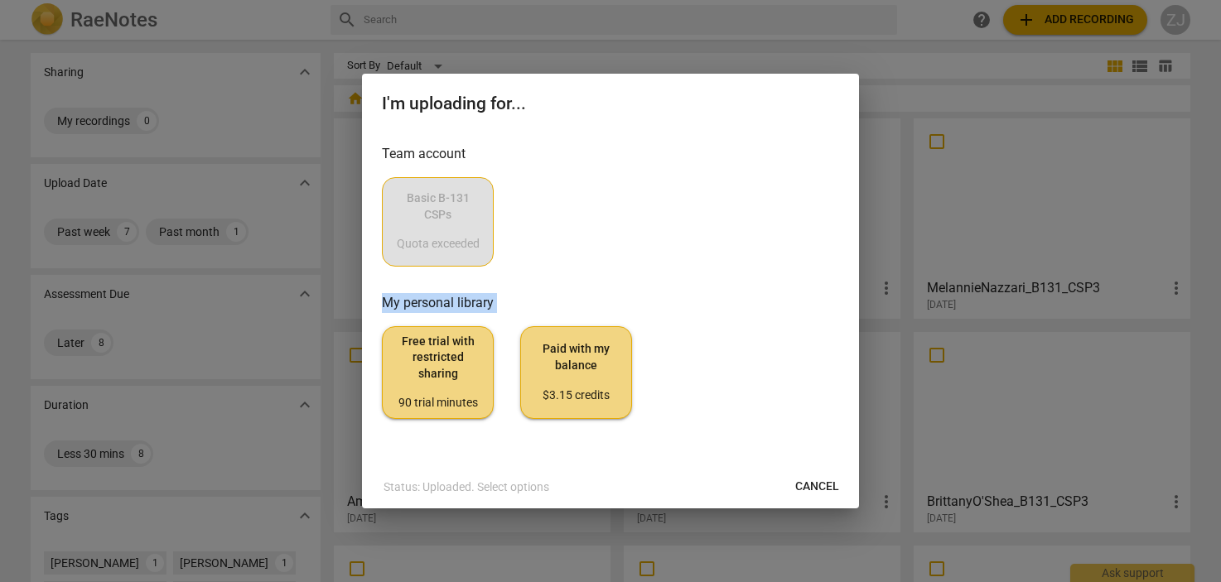
click at [468, 215] on div "Basic B-131 CSPs Quota exceeded" at bounding box center [610, 221] width 457 height 89
click at [567, 274] on div "Team account Basic B-131 CSPs Quota exceeded My personal library Free trial wit…" at bounding box center [610, 281] width 457 height 275
click at [457, 214] on div "Basic B-131 CSPs Quota exceeded" at bounding box center [610, 221] width 457 height 89
click at [551, 207] on div "Basic B-131 CSPs Quota exceeded" at bounding box center [610, 221] width 457 height 89
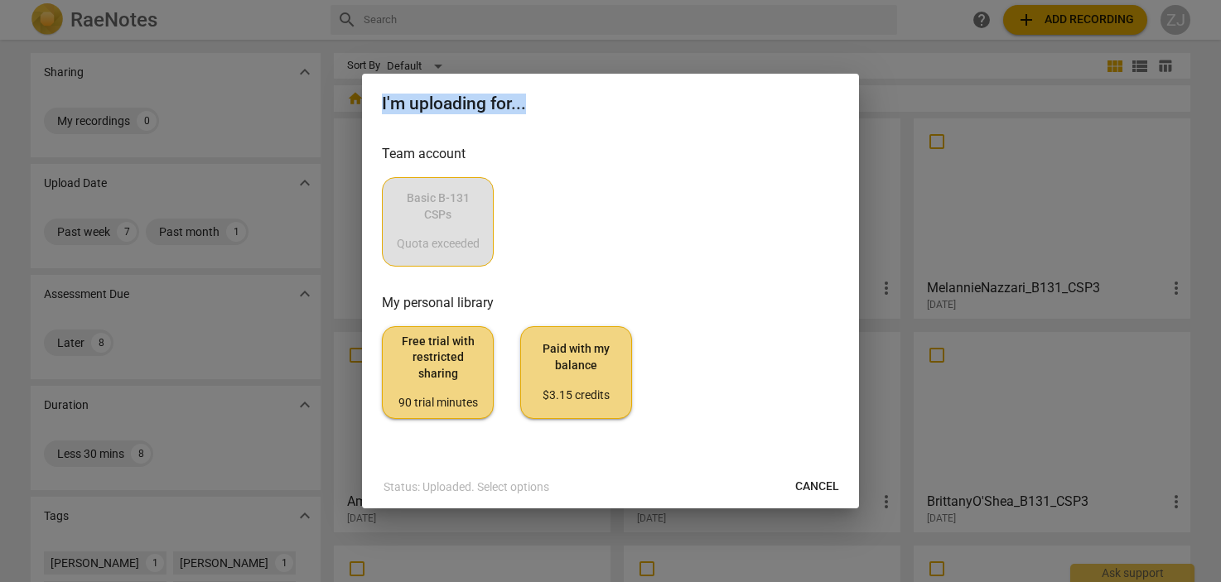
drag, startPoint x: 741, startPoint y: 81, endPoint x: 664, endPoint y: 100, distance: 79.4
click at [664, 100] on div "I'm uploading for..." at bounding box center [610, 102] width 497 height 57
click at [655, 104] on h2 "I'm uploading for..." at bounding box center [610, 104] width 457 height 21
click at [637, 175] on div "Team account Basic B-131 CSPs Quota exceeded" at bounding box center [610, 205] width 457 height 123
click at [831, 490] on span "Cancel" at bounding box center [817, 487] width 44 height 17
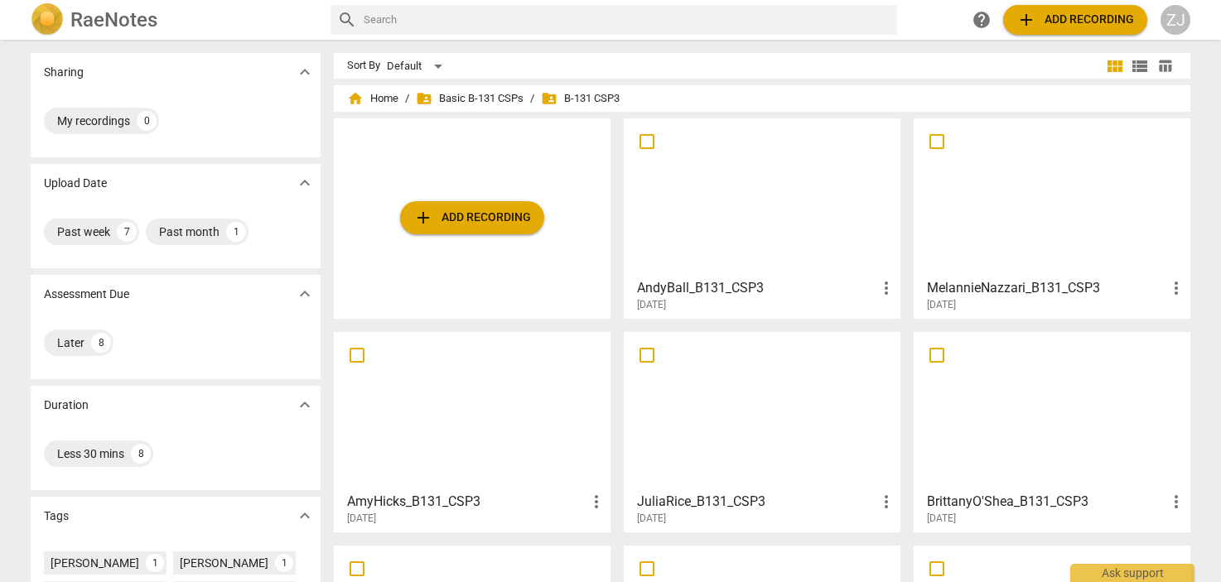
click at [475, 223] on span "add Add recording" at bounding box center [472, 218] width 118 height 20
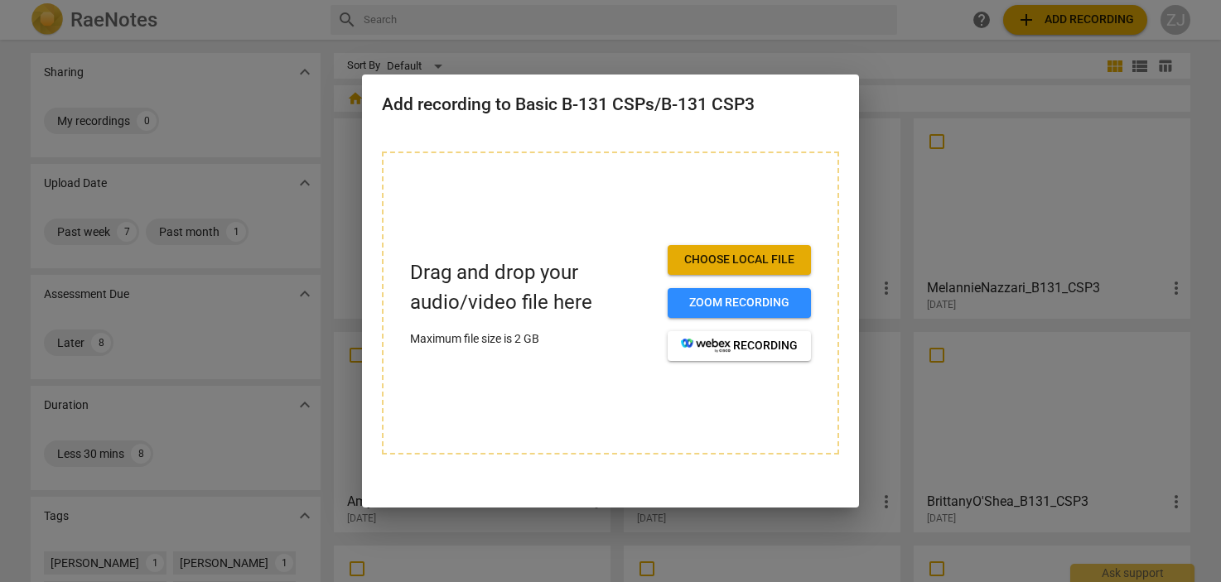
click at [765, 265] on span "Choose local file" at bounding box center [739, 260] width 117 height 17
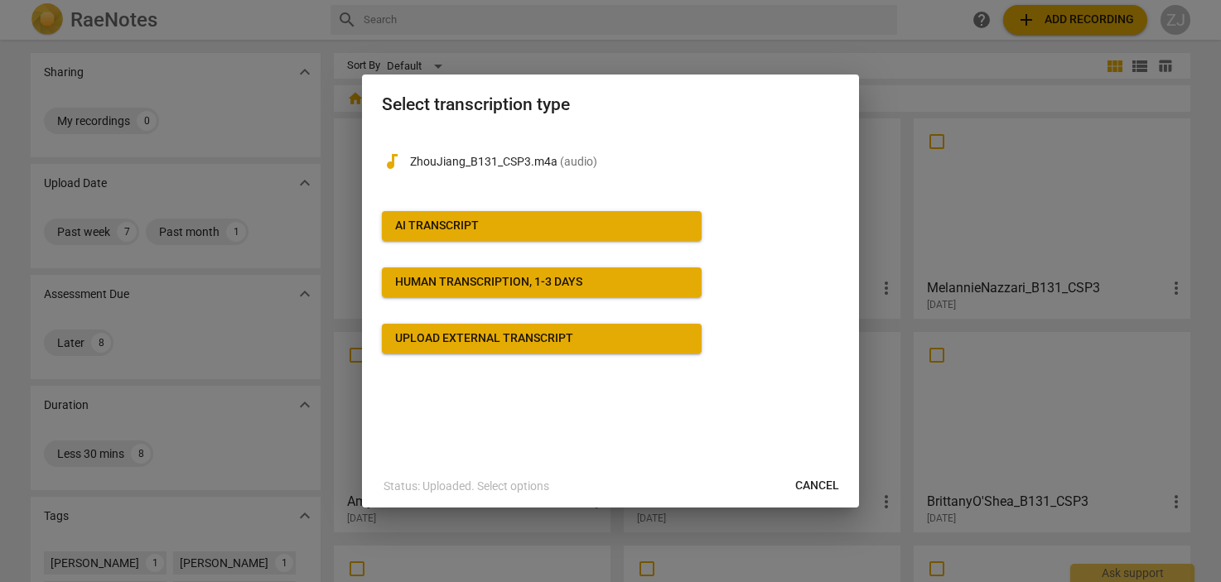
click at [630, 219] on span "AI Transcript" at bounding box center [541, 226] width 293 height 17
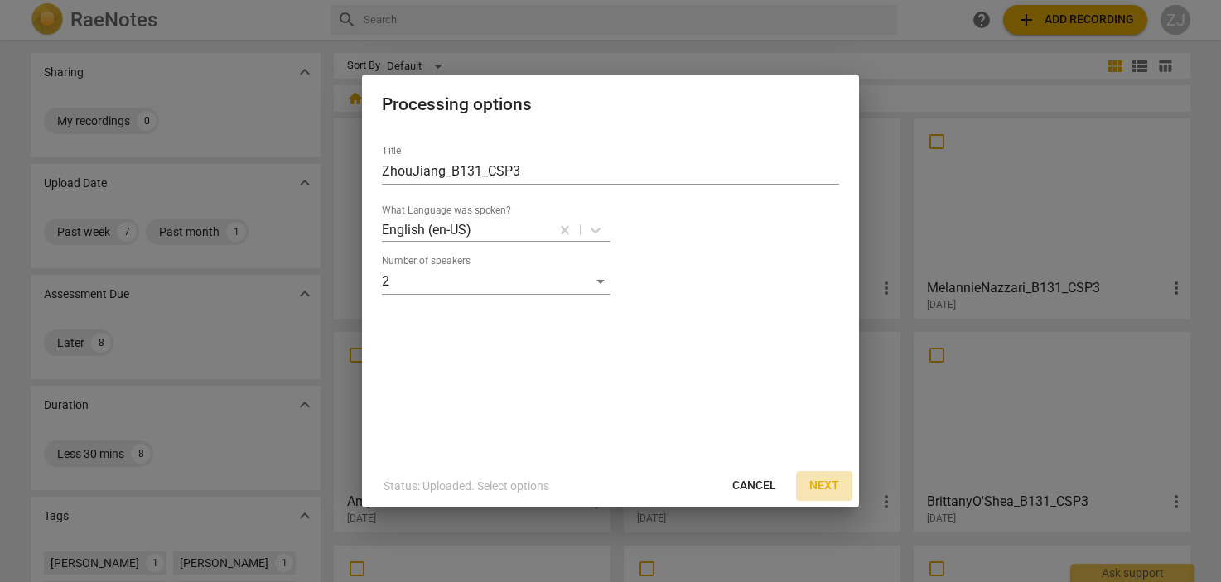
click at [815, 486] on span "Next" at bounding box center [824, 486] width 30 height 17
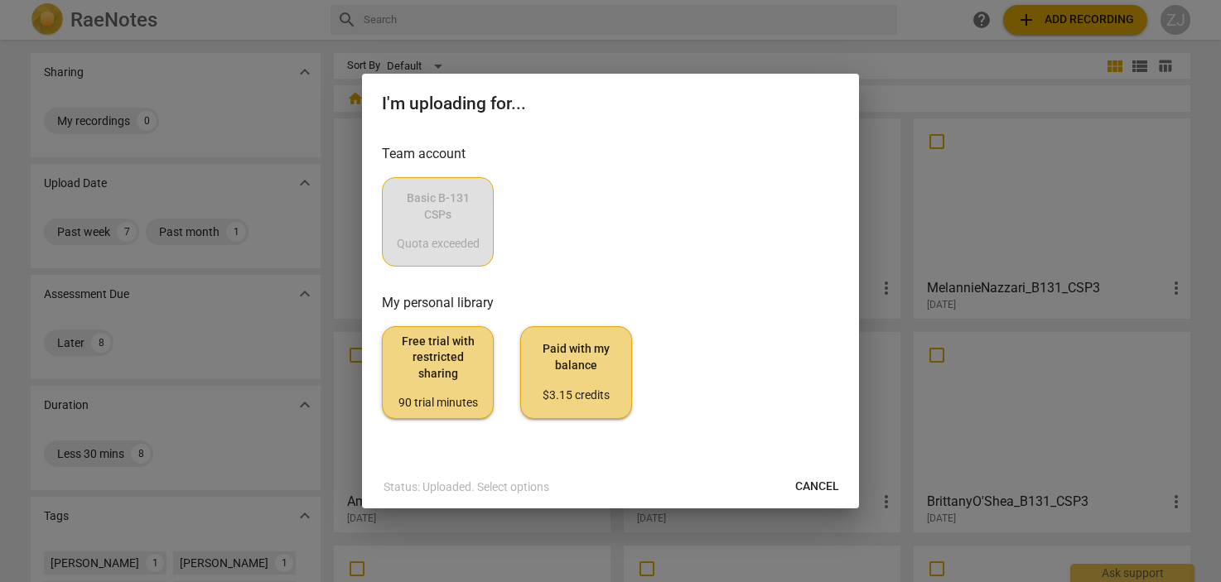
click at [437, 205] on div "Basic B-131 CSPs Quota exceeded" at bounding box center [610, 221] width 457 height 89
click at [441, 210] on div "Basic B-131 CSPs Quota exceeded" at bounding box center [610, 221] width 457 height 89
click at [659, 218] on div "Basic B-131 CSPs Quota exceeded" at bounding box center [610, 221] width 457 height 89
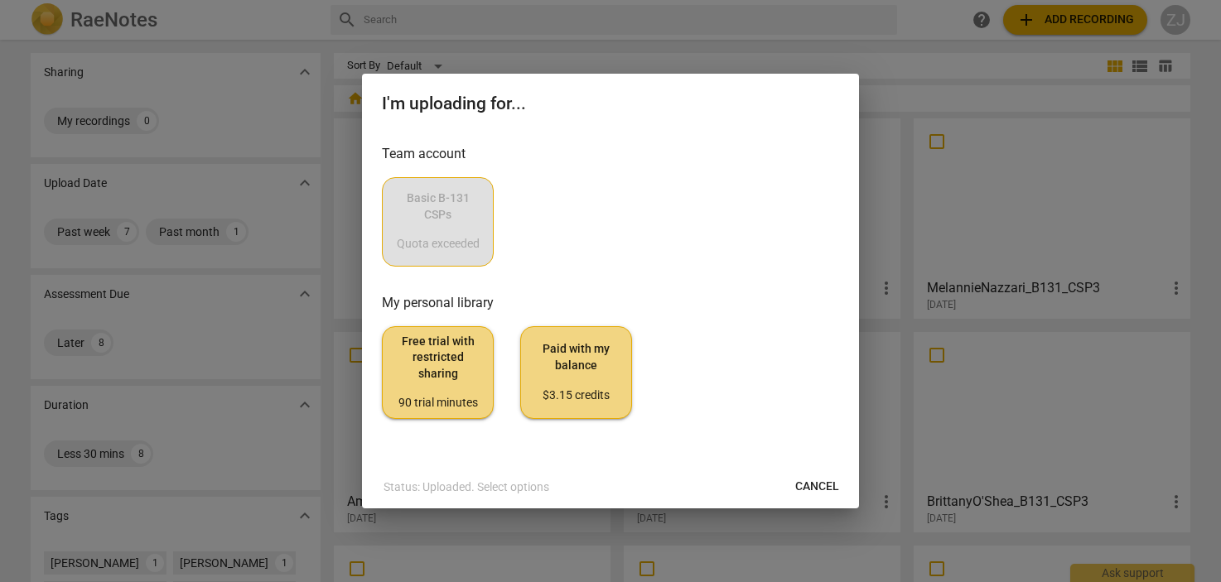
click at [717, 23] on div at bounding box center [610, 291] width 1221 height 582
click at [958, 118] on div at bounding box center [610, 291] width 1221 height 582
click at [842, 75] on div "I'm uploading for..." at bounding box center [610, 102] width 497 height 57
click at [806, 488] on span "Cancel" at bounding box center [817, 487] width 44 height 17
